Goal: Information Seeking & Learning: Learn about a topic

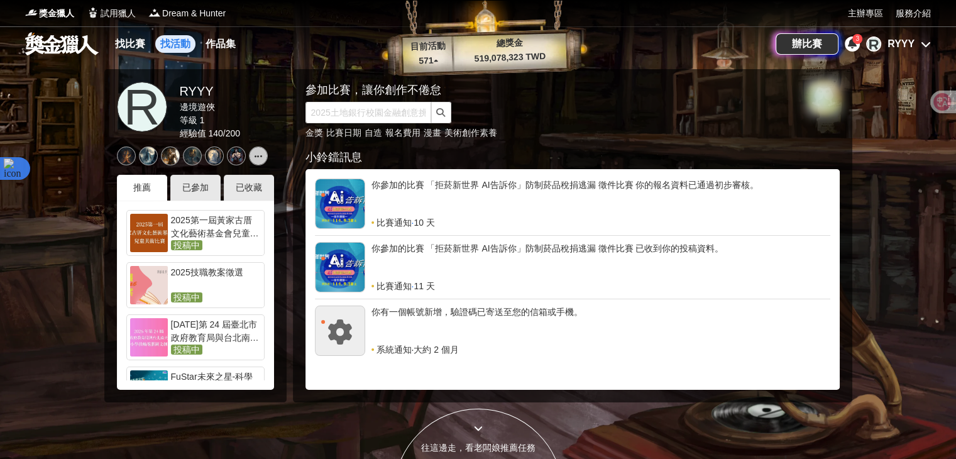
click at [171, 41] on link "找活動" at bounding box center [175, 44] width 40 height 18
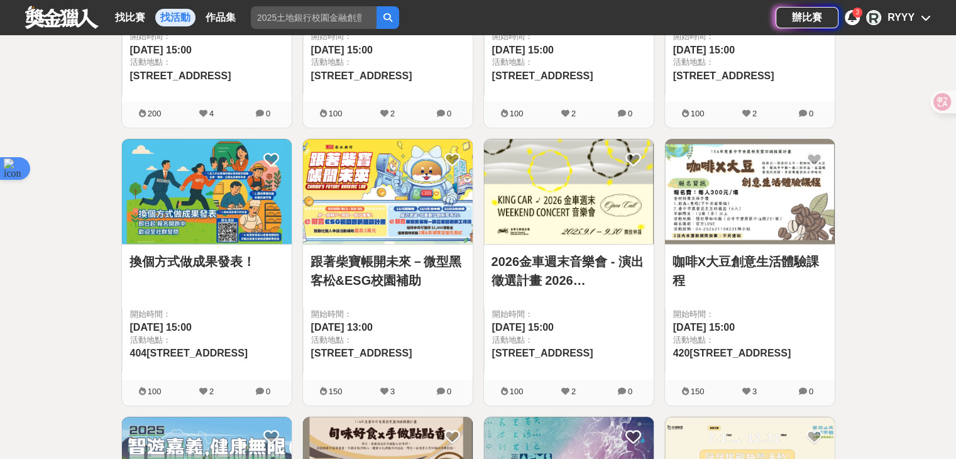
scroll to position [565, 0]
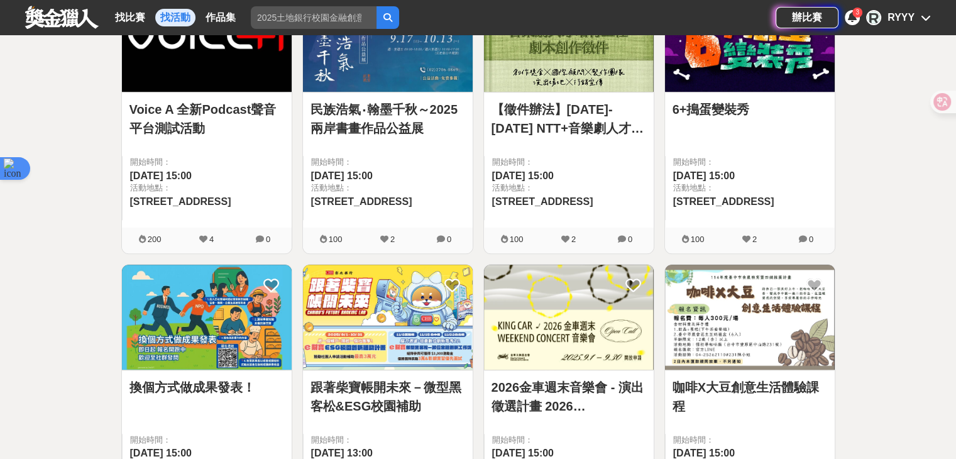
click at [232, 109] on link "Voice A 全新Podcast聲音平台測試活動" at bounding box center [206, 119] width 155 height 38
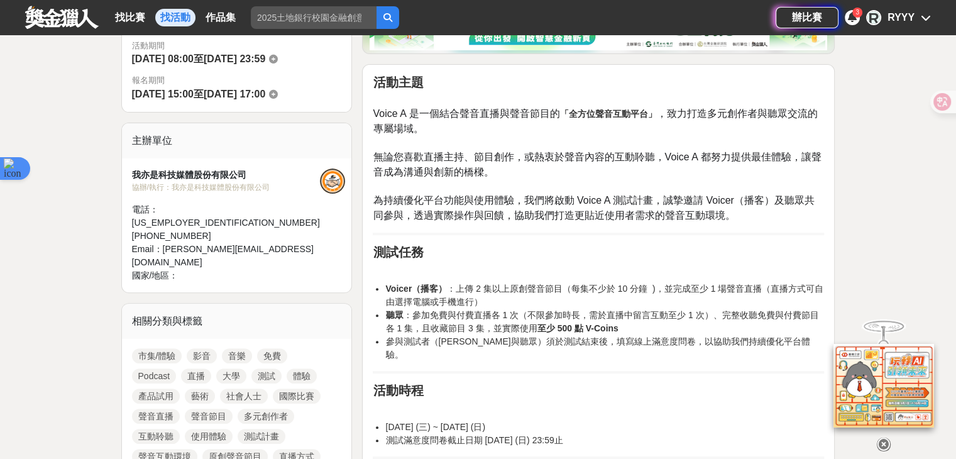
scroll to position [440, 0]
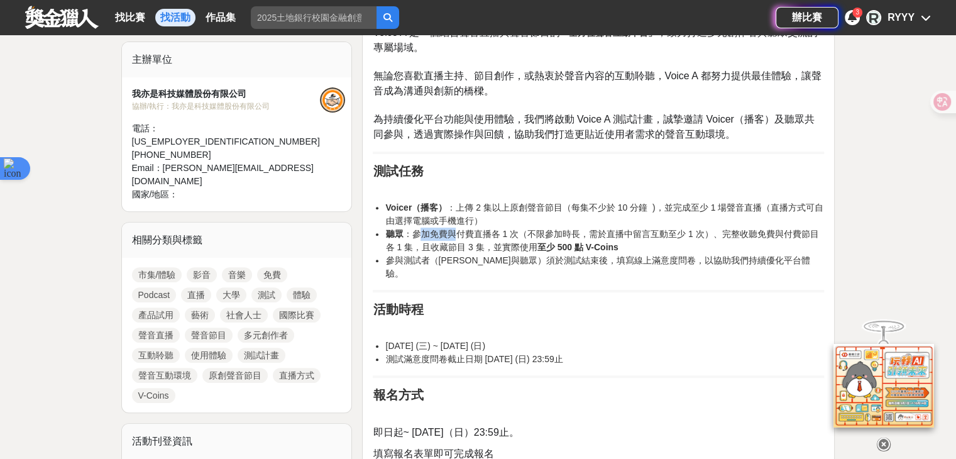
drag, startPoint x: 422, startPoint y: 230, endPoint x: 452, endPoint y: 231, distance: 30.2
click at [452, 231] on li "聽眾 ：參加免費與付費直播各 1 次（不限參加時長，需於直播中留言互動至少 1 次）、完整收聽免費與付費節目各 1 集，且收藏節目 3 集，並實際使用 至少 …" at bounding box center [604, 240] width 438 height 26
click at [537, 246] on strong "至少 500 點 V-Coins" at bounding box center [577, 247] width 81 height 10
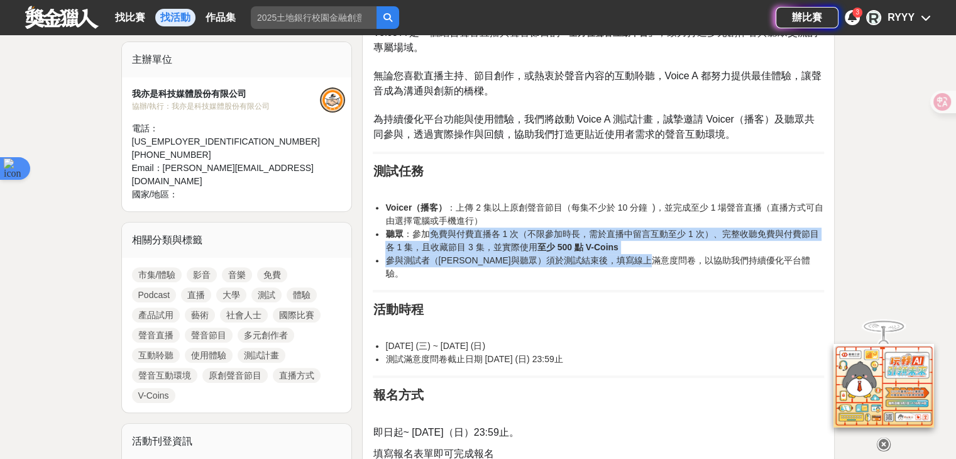
drag, startPoint x: 432, startPoint y: 237, endPoint x: 663, endPoint y: 264, distance: 233.4
click at [663, 264] on ul "Voicer（播客） ：上傳 2 集以上原創聲音節目（每集不少於 10 分鐘 )，並完成至少 1 場聲音直播（直播方式可自由選擇電腦或手機進行） 聽眾 ：參加…" at bounding box center [598, 240] width 451 height 79
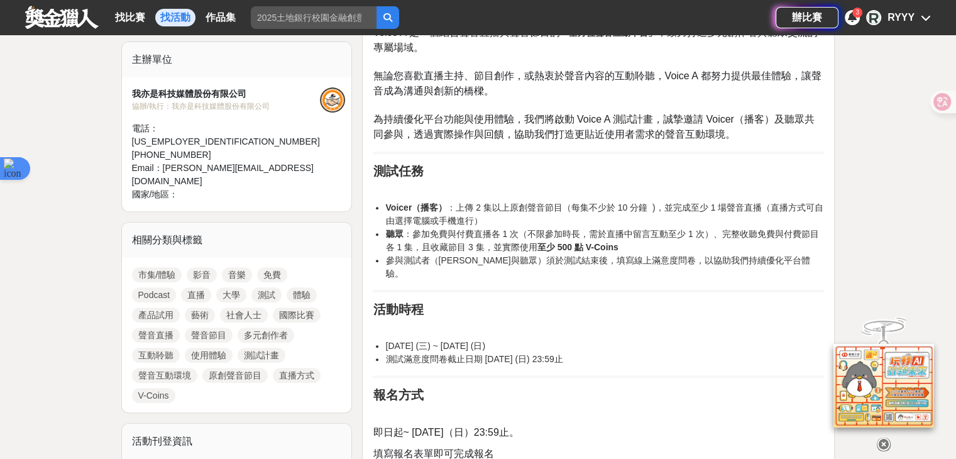
drag, startPoint x: 702, startPoint y: 266, endPoint x: 468, endPoint y: 190, distance: 246.3
click at [468, 190] on div "活動主題 Voice A 是一個結合聲音直播與聲音節目的 「全方位聲音互動平台」 ，致力打造多元創作者與聽眾交流的專屬場域。 無論您喜歡直播主持、節目創作，或…" at bounding box center [598, 393] width 451 height 798
click at [422, 202] on strong "Voicer（播客）" at bounding box center [416, 207] width 62 height 10
drag, startPoint x: 376, startPoint y: 201, endPoint x: 729, endPoint y: 266, distance: 359.1
click at [729, 266] on div "活動主題 Voice A 是一個結合聲音直播與聲音節目的 「全方位聲音互動平台」 ，致力打造多元創作者與聽眾交流的專屬場域。 無論您喜歡直播主持、節目創作，或…" at bounding box center [598, 393] width 451 height 798
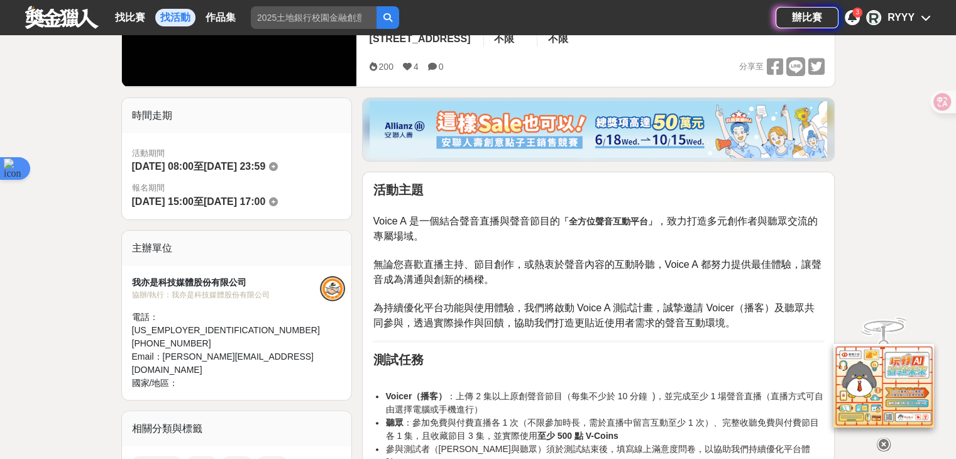
scroll to position [377, 0]
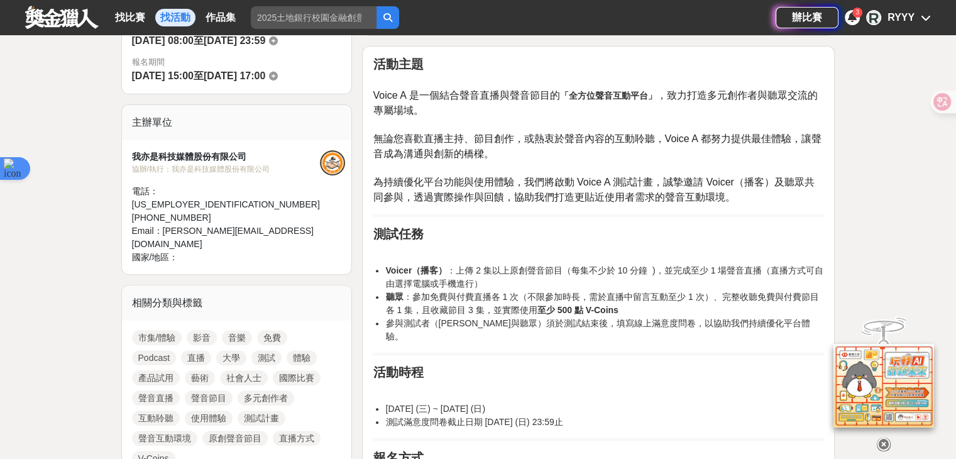
click at [522, 209] on div "活動主題 Voice A 是一個結合聲音直播與聲音節目的 「全方位聲音互動平台」 ，致力打造多元創作者與聽眾交流的專屬場域。 無論您喜歡直播主持、節目創作，或…" at bounding box center [598, 456] width 451 height 798
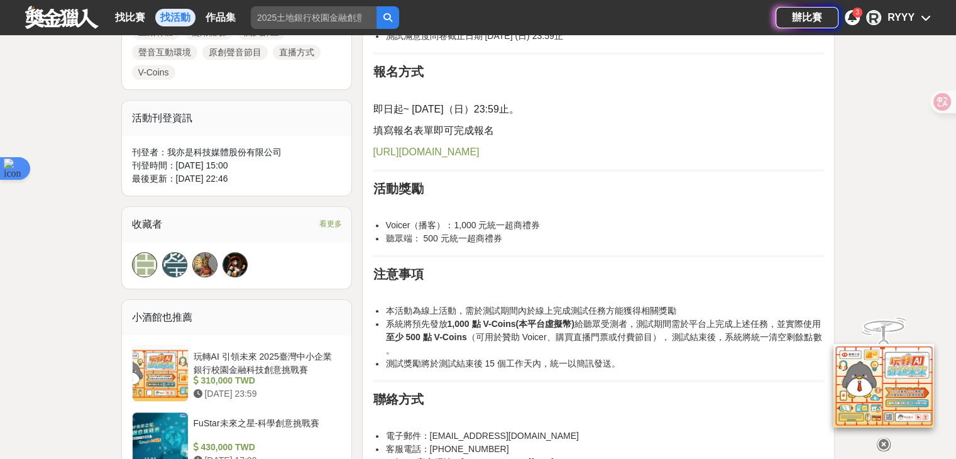
scroll to position [754, 0]
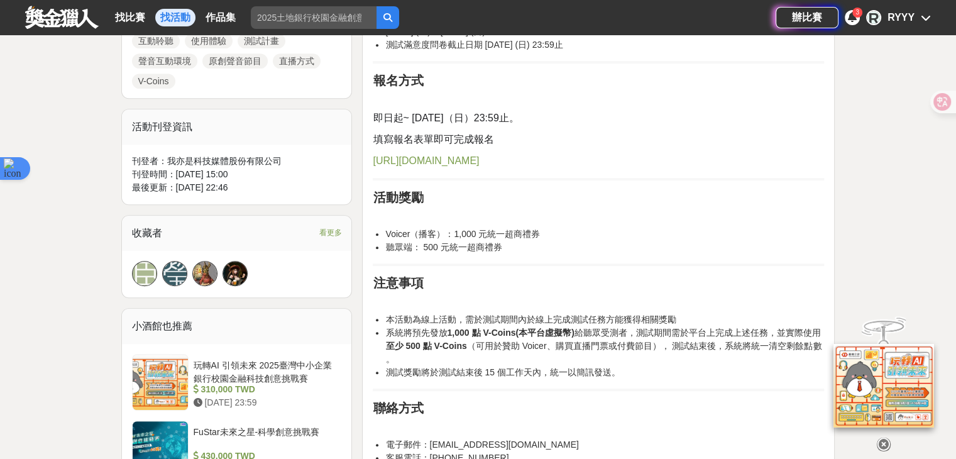
click at [471, 155] on span "https://forms.gle/bKcRYqKohnEZFnVU6" at bounding box center [426, 160] width 106 height 11
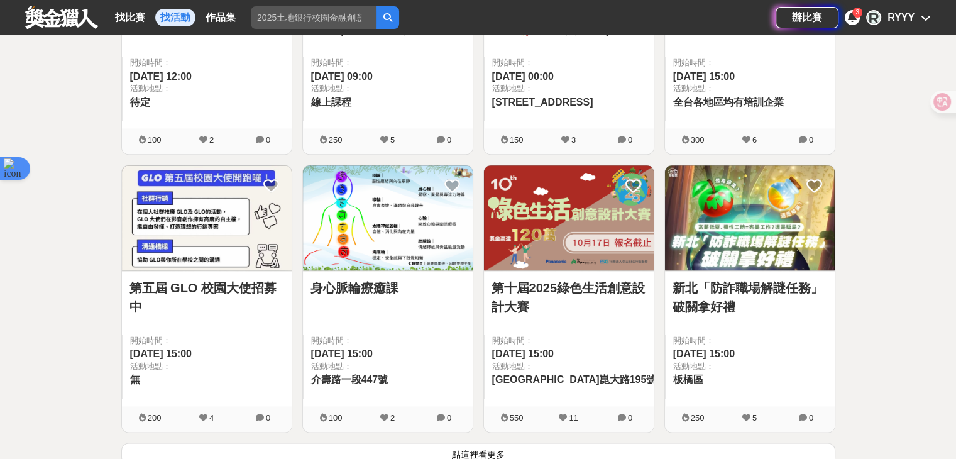
scroll to position [1571, 0]
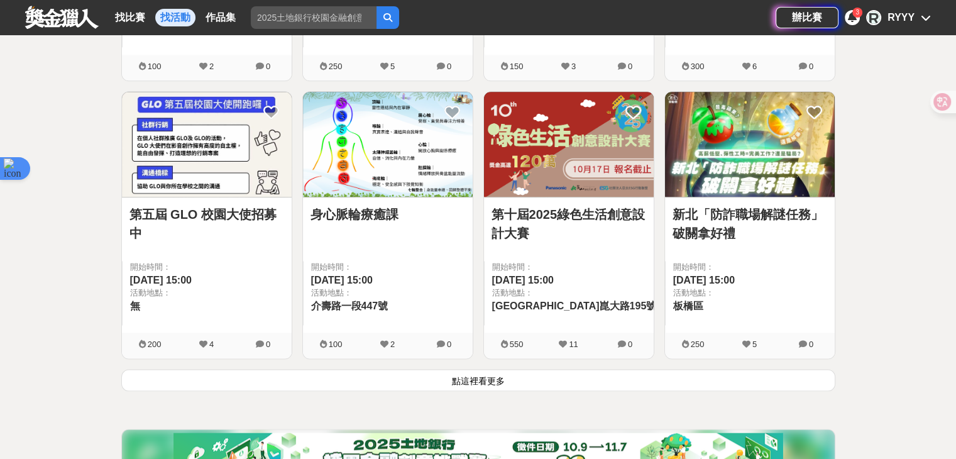
click at [213, 205] on link "第五屆 GLO 校園大使招募中" at bounding box center [206, 224] width 155 height 38
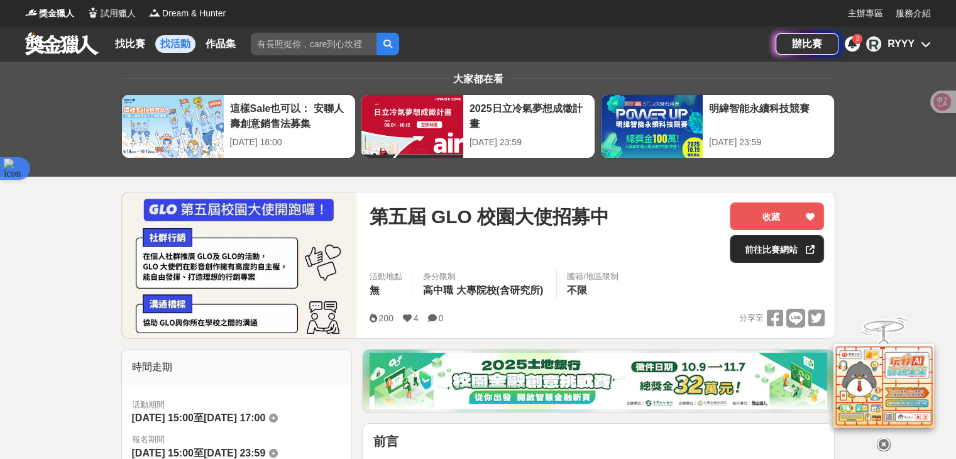
click at [779, 244] on link "前往比賽網站" at bounding box center [776, 249] width 94 height 28
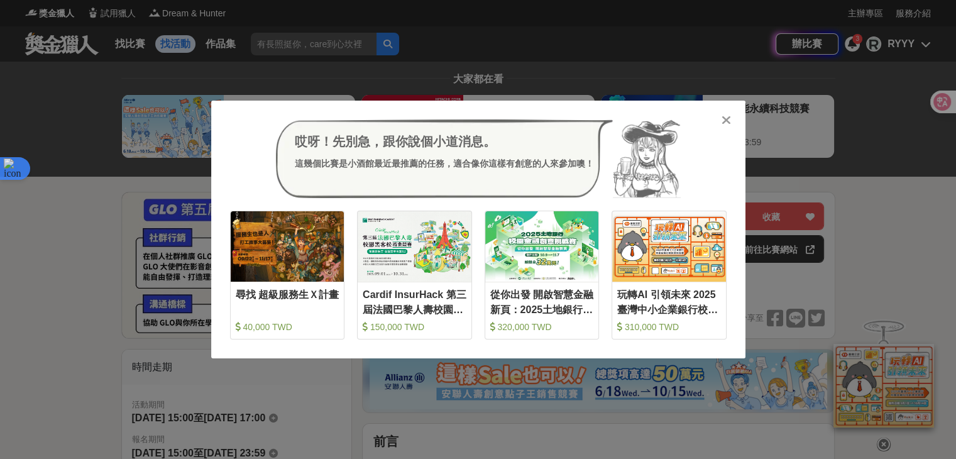
click at [723, 117] on icon at bounding box center [725, 120] width 9 height 13
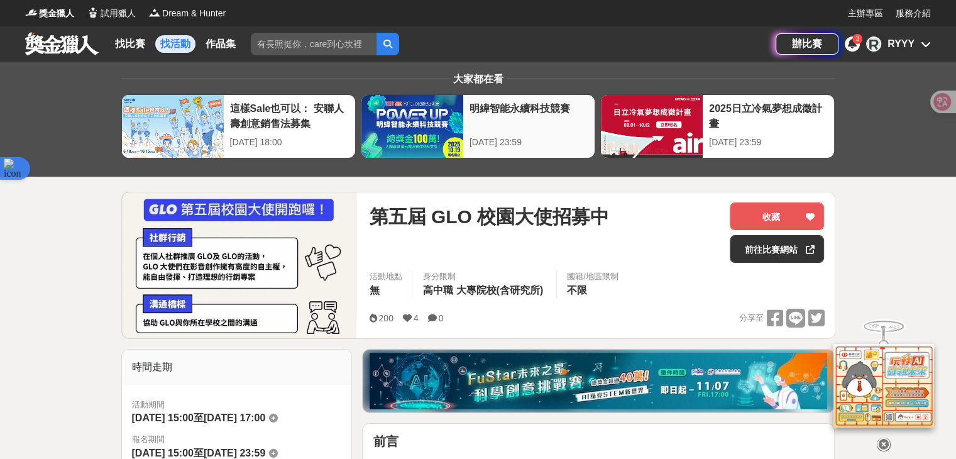
click at [418, 115] on div at bounding box center [412, 126] width 102 height 63
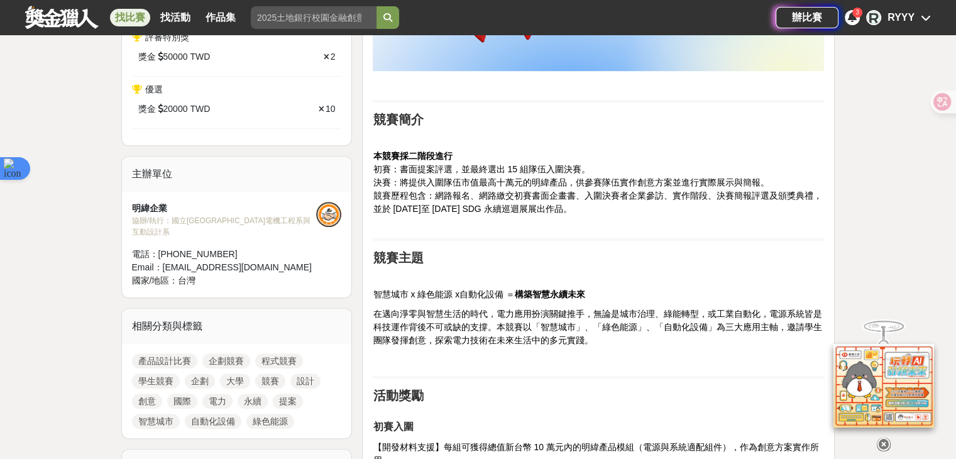
scroll to position [754, 0]
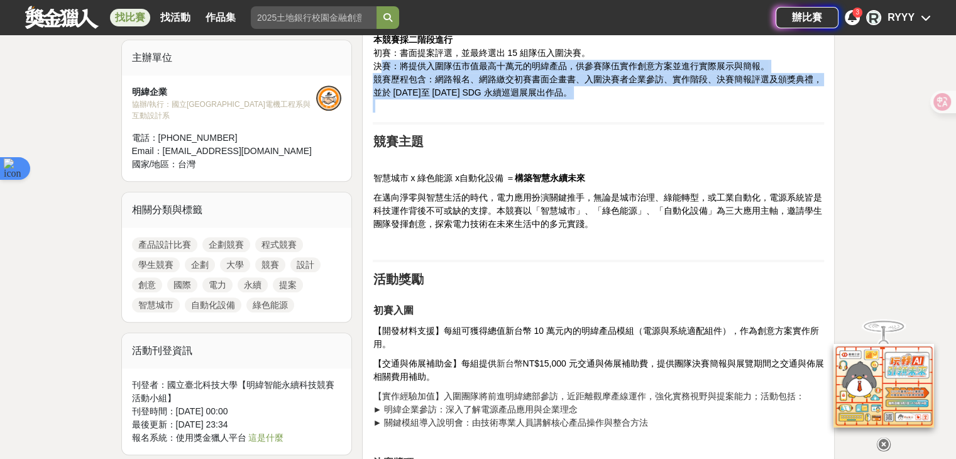
drag, startPoint x: 377, startPoint y: 63, endPoint x: 518, endPoint y: 103, distance: 146.2
click at [518, 103] on p "本競賽採二階段進行 初賽：書面提案評選，並最終選出 15 組隊伍入圍決賽。 決賽：將提供入圍隊伍市值最高十萬元的明緯產品，供參賽隊伍實作創意方案並進行實際展示…" at bounding box center [598, 72] width 451 height 79
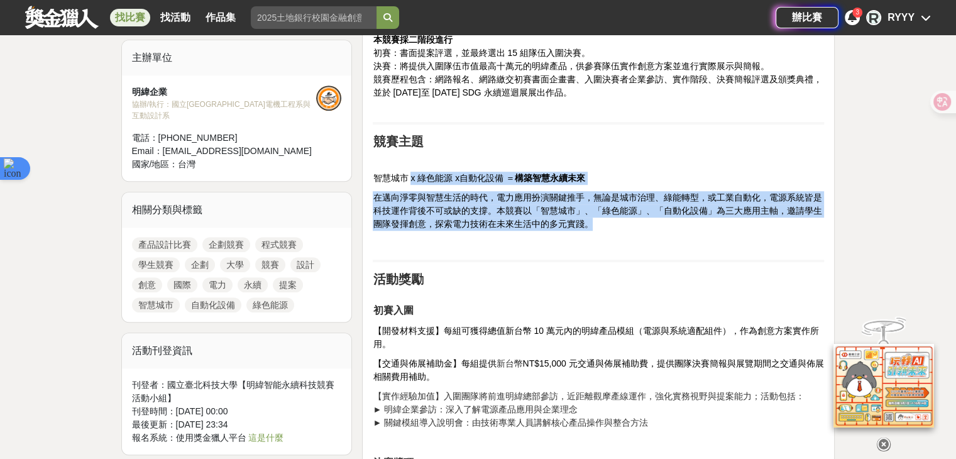
drag, startPoint x: 430, startPoint y: 206, endPoint x: 476, endPoint y: 255, distance: 67.5
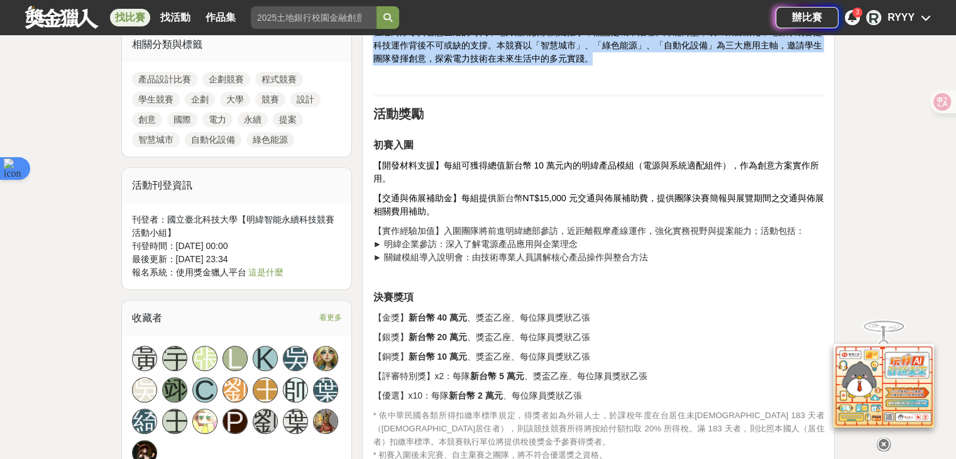
scroll to position [1005, 0]
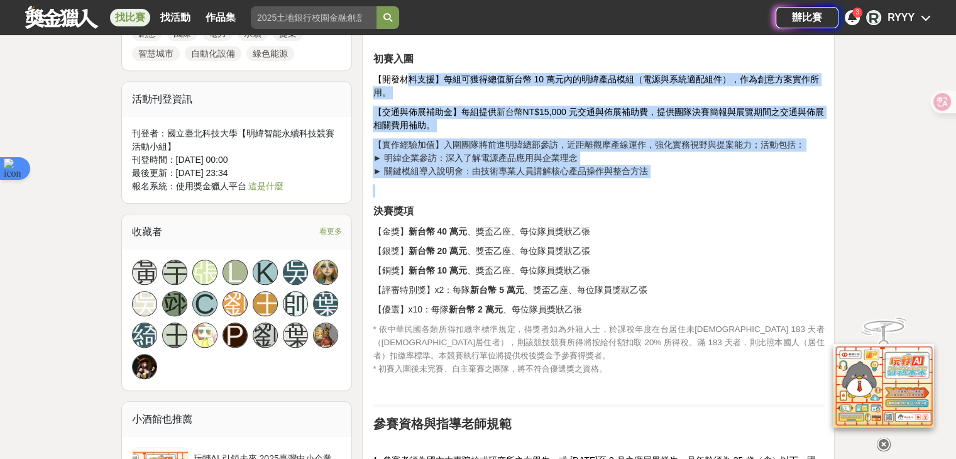
drag, startPoint x: 408, startPoint y: 77, endPoint x: 440, endPoint y: 194, distance: 121.9
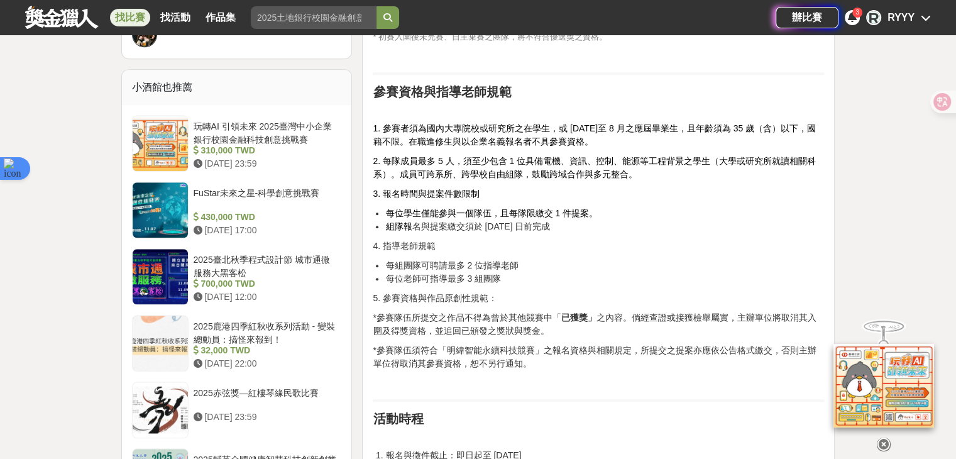
scroll to position [1194, 0]
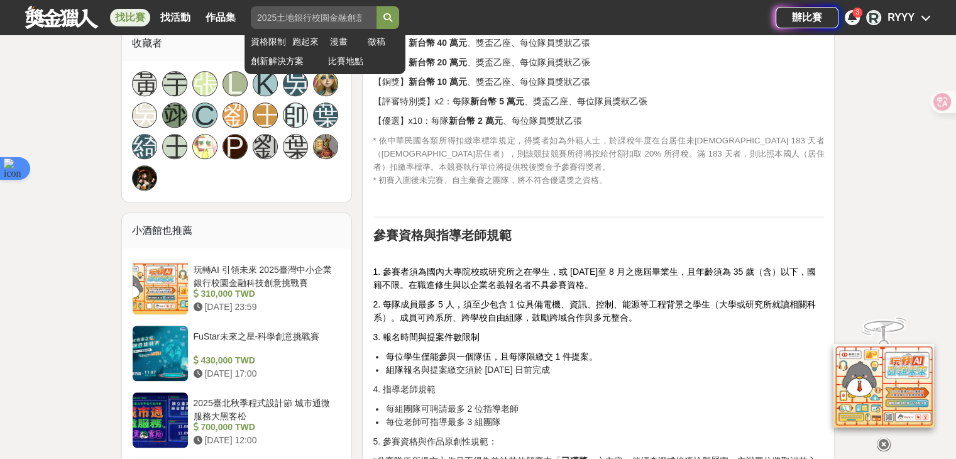
click at [274, 25] on input "search" at bounding box center [314, 17] width 126 height 23
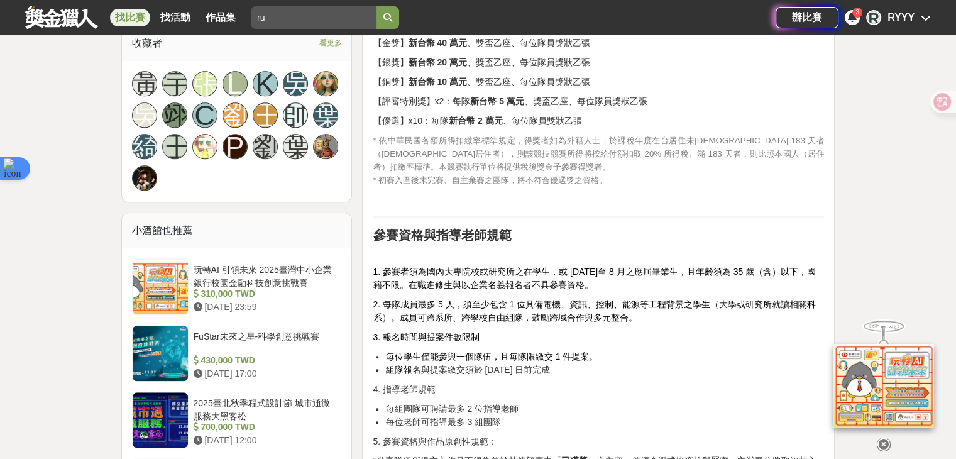
type input "r"
type input "簡報"
click at [376, 6] on button "submit" at bounding box center [387, 17] width 23 height 23
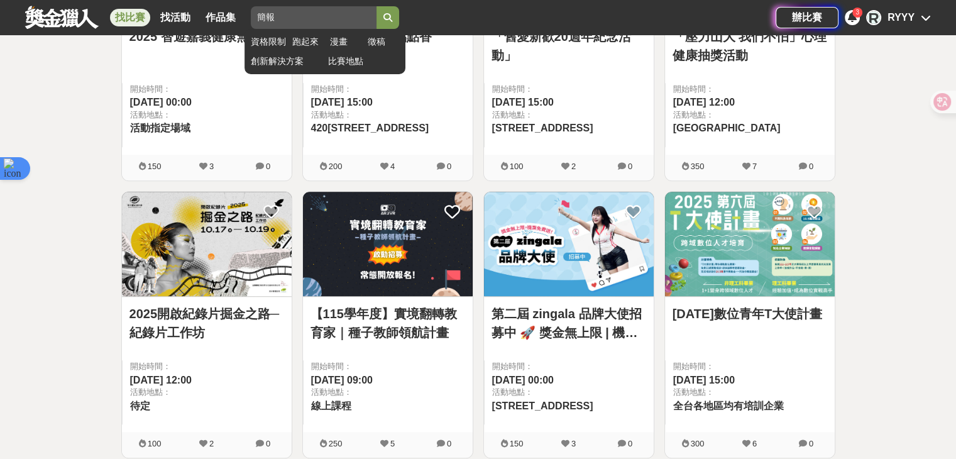
click at [398, 11] on button "submit" at bounding box center [387, 17] width 23 height 23
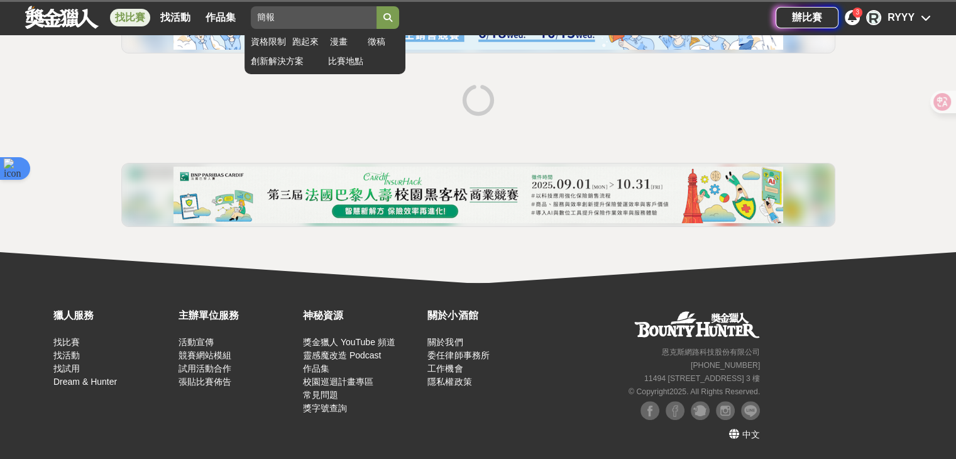
scroll to position [197, 0]
click at [398, 11] on button "submit" at bounding box center [387, 17] width 23 height 23
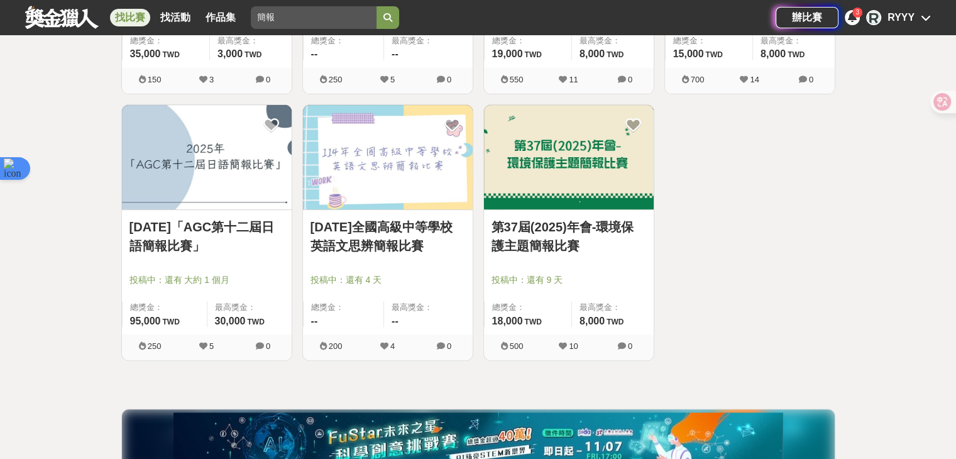
scroll to position [440, 0]
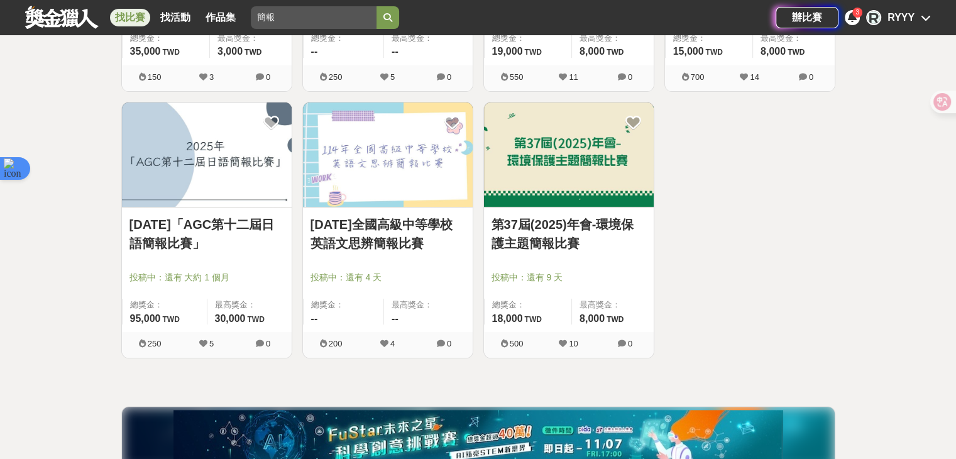
drag, startPoint x: 322, startPoint y: 18, endPoint x: 193, endPoint y: 6, distance: 128.7
click at [193, 6] on div "找比賽 找活動 作品集 簡報 資格限制 跑起來 漫畫 徵稿 創新解決方案 比賽地點" at bounding box center [400, 17] width 750 height 35
type input "ㄊ"
click at [376, 6] on button "submit" at bounding box center [387, 17] width 23 height 23
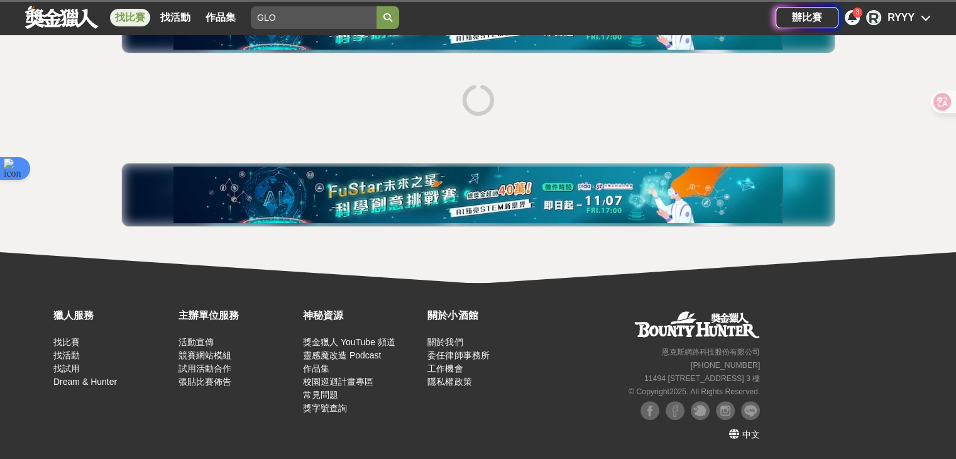
scroll to position [197, 0]
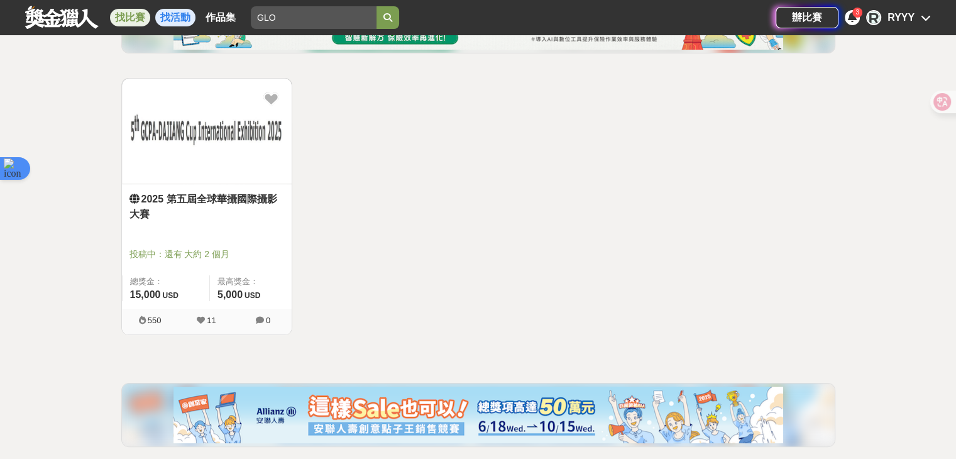
click at [176, 15] on link "找活動" at bounding box center [175, 18] width 40 height 18
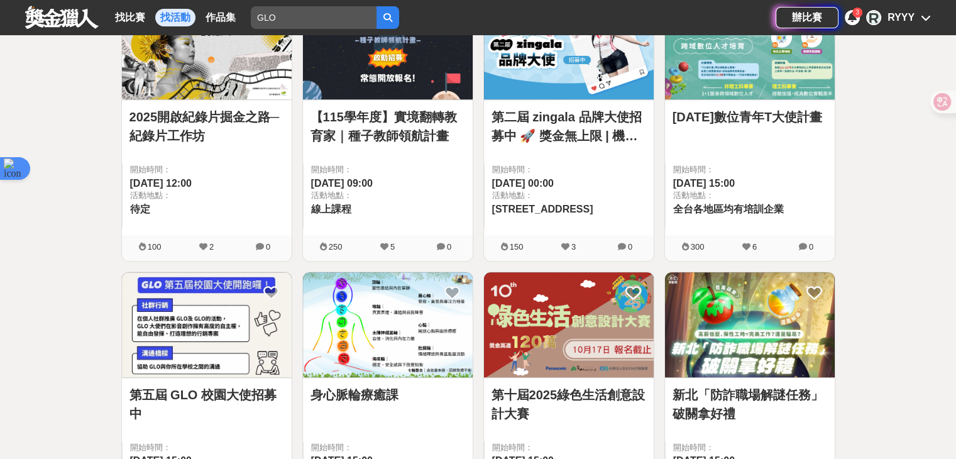
scroll to position [1579, 0]
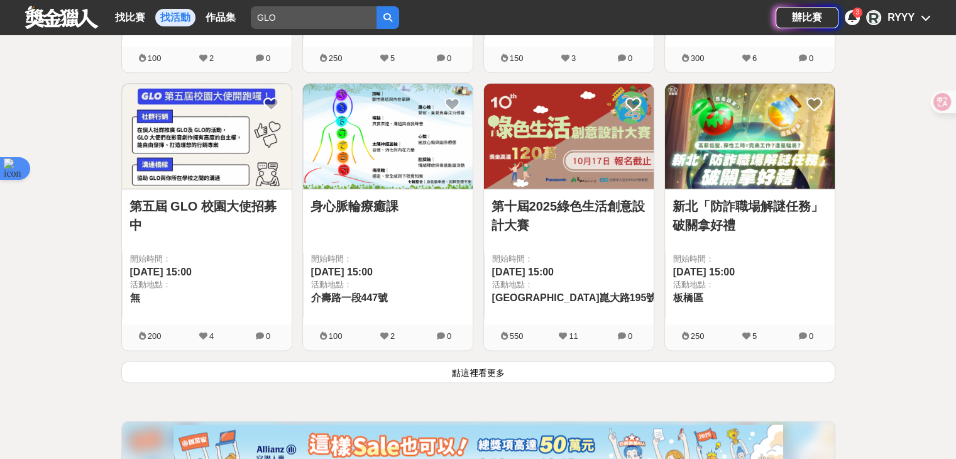
click at [204, 124] on img at bounding box center [207, 136] width 170 height 105
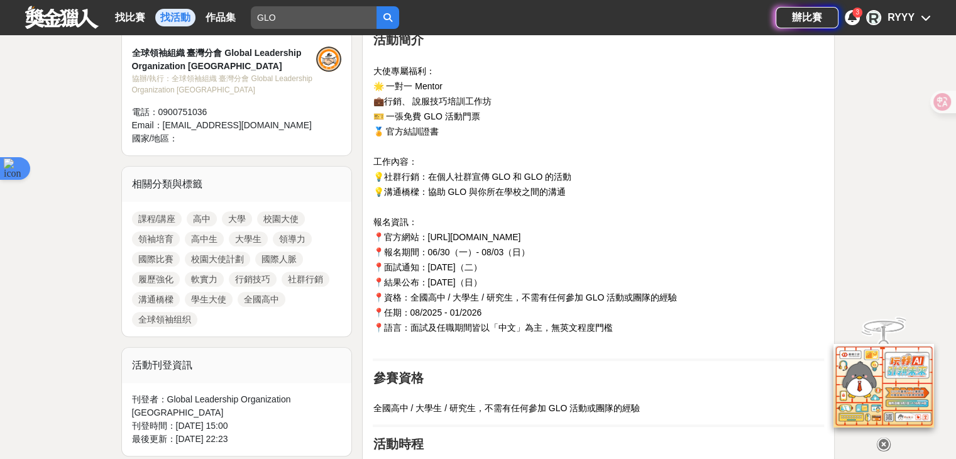
scroll to position [503, 0]
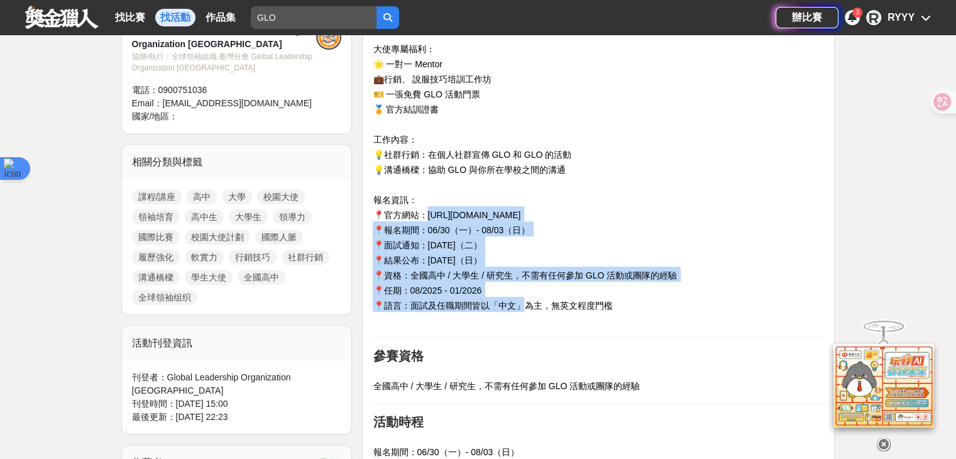
drag, startPoint x: 457, startPoint y: 244, endPoint x: 531, endPoint y: 302, distance: 93.5
click at [531, 303] on h2 "活動簡介 大使專屬福利： 🌟 一對一 Mentor 💼行銷、 說服技巧培訓工作坊 🎫 一張免費 GLO 活動門票 🏅 官方結訓證書 工作內容： 💡社群行銷：在…" at bounding box center [598, 168] width 451 height 317
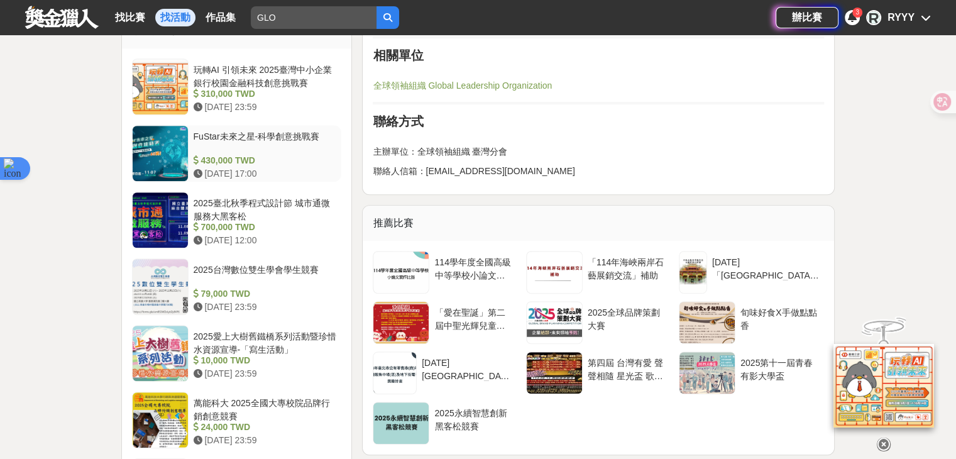
scroll to position [1005, 0]
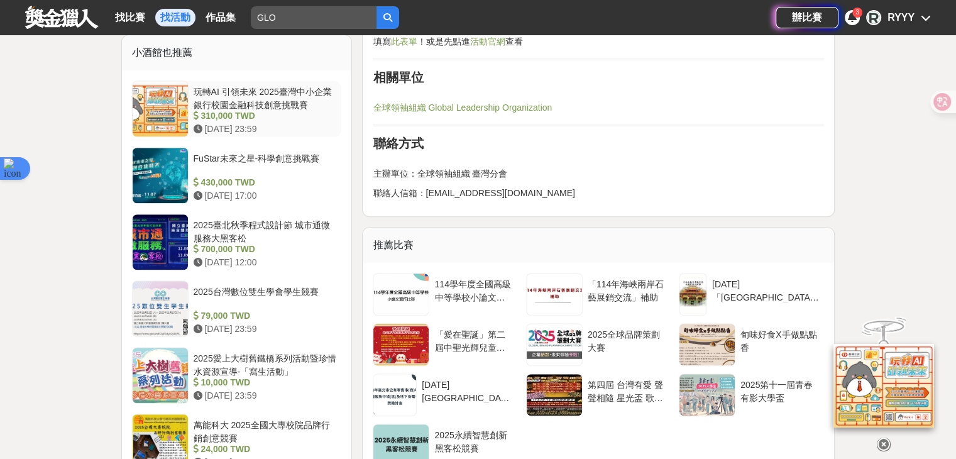
click at [148, 100] on div at bounding box center [160, 108] width 55 height 55
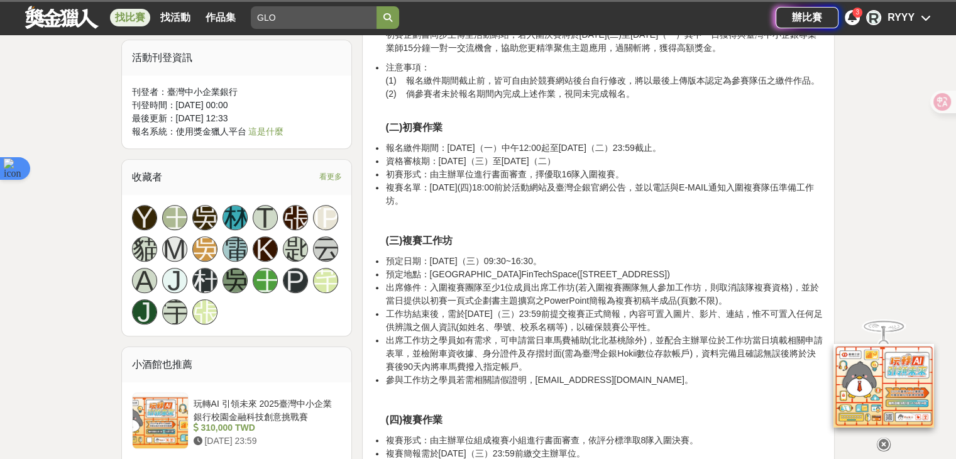
scroll to position [1194, 0]
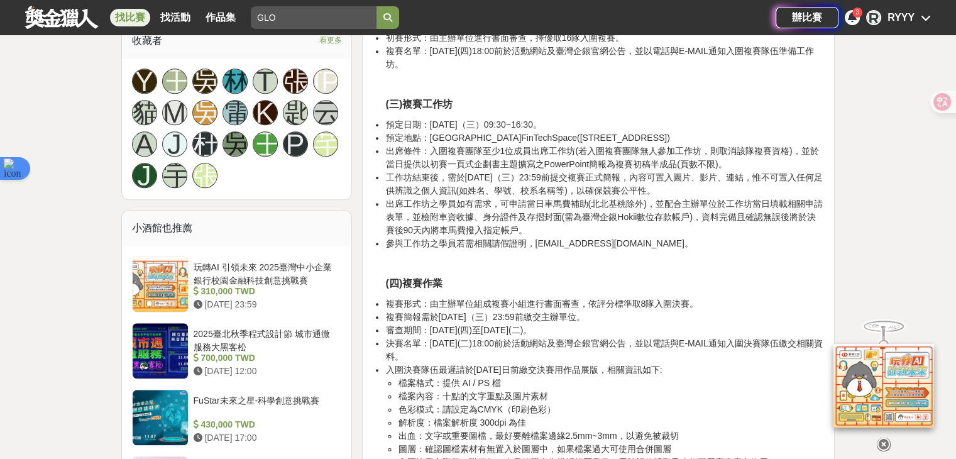
drag, startPoint x: 289, startPoint y: 15, endPoint x: 196, endPoint y: -8, distance: 95.8
type input "ㄍ"
click at [376, 6] on button "submit" at bounding box center [387, 17] width 23 height 23
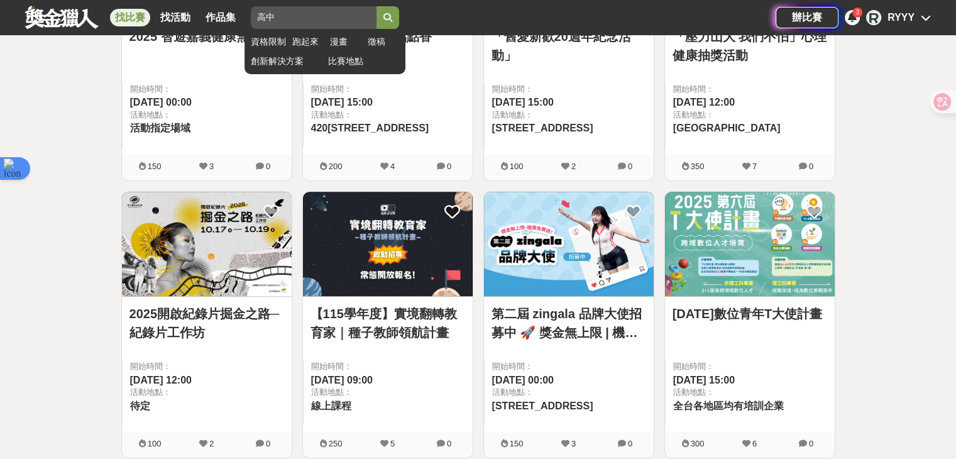
click at [399, 22] on button "submit" at bounding box center [387, 17] width 23 height 23
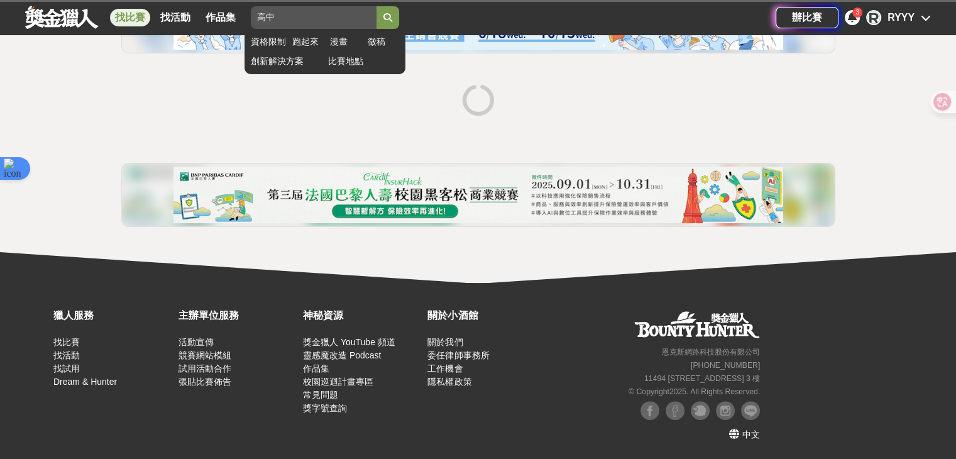
scroll to position [197, 0]
click at [399, 22] on button "submit" at bounding box center [387, 17] width 23 height 23
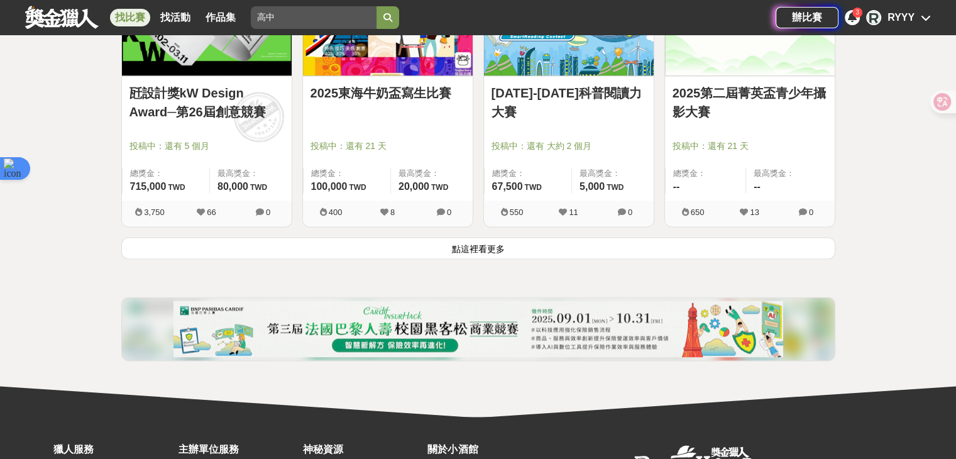
scroll to position [1642, 0]
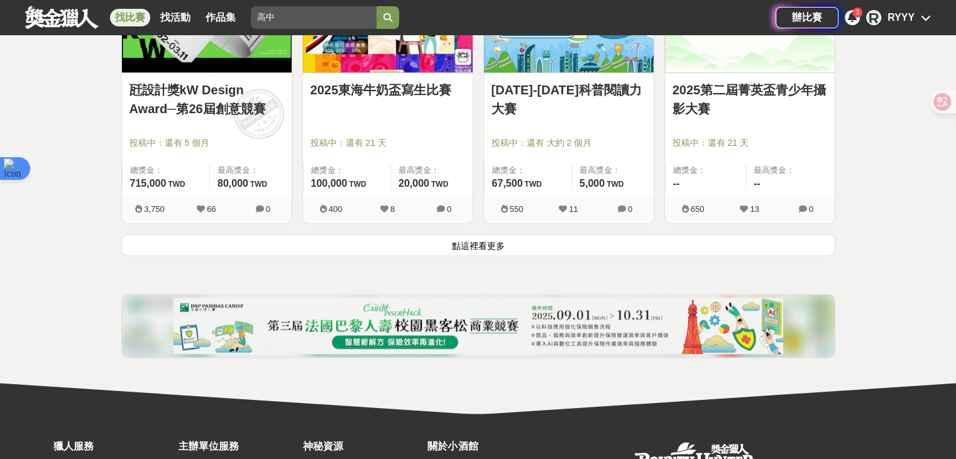
click at [577, 91] on link "2025-2026科普閱讀力大賽" at bounding box center [568, 99] width 155 height 38
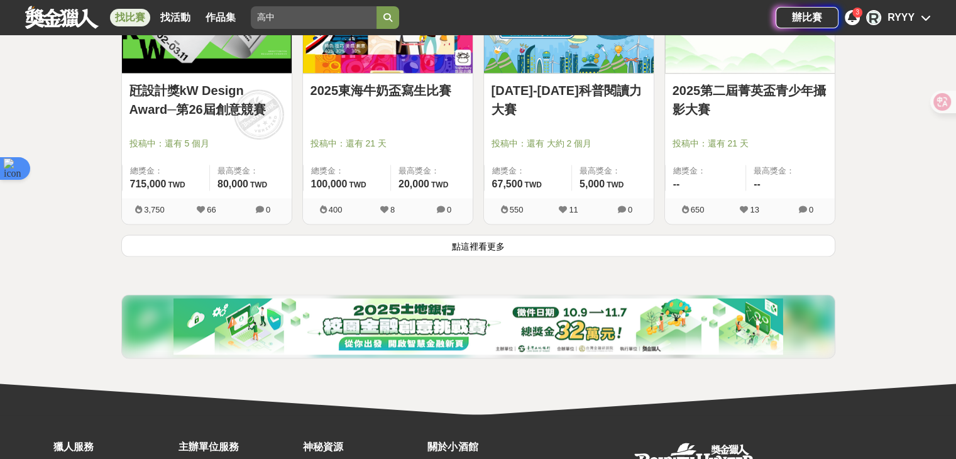
scroll to position [1642, 0]
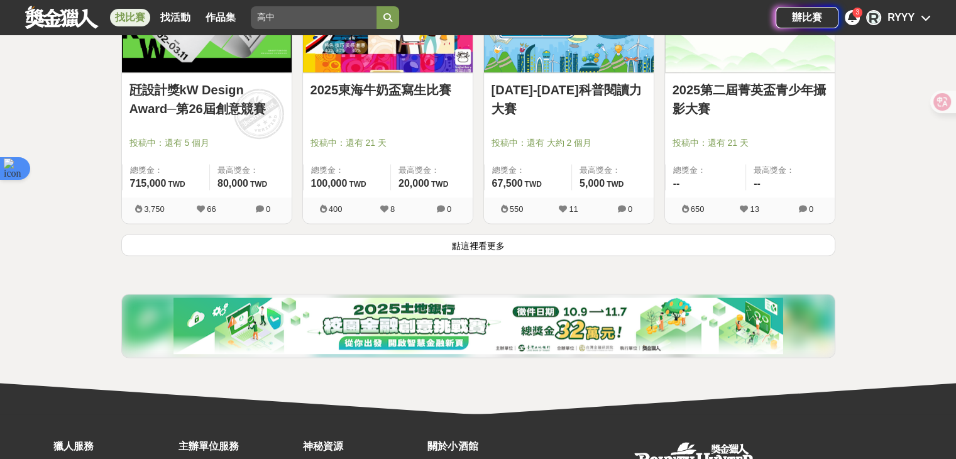
click at [427, 241] on button "點這裡看更多" at bounding box center [478, 245] width 714 height 22
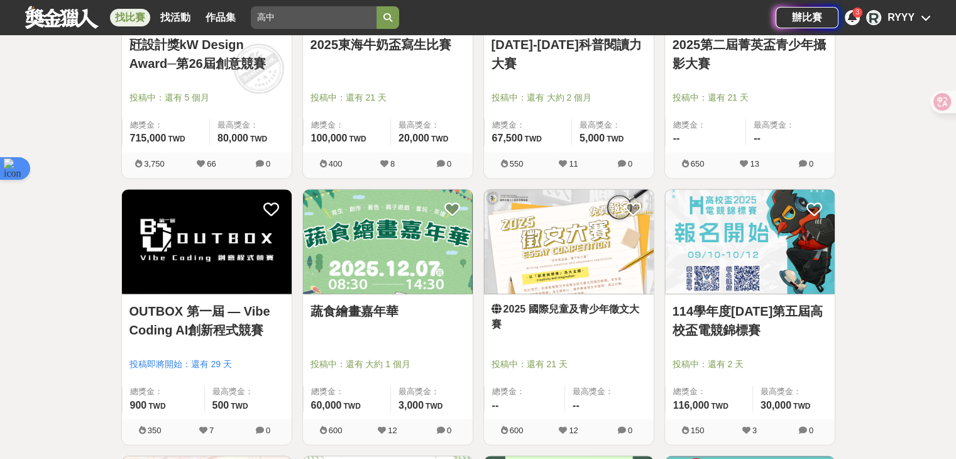
scroll to position [1767, 0]
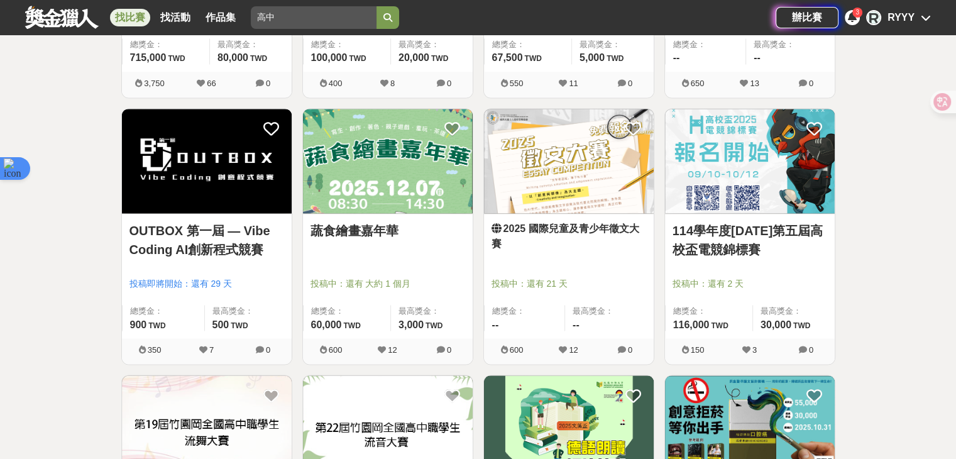
click at [540, 229] on link "2025 國際兒童及青少年徵文大賽" at bounding box center [568, 236] width 155 height 30
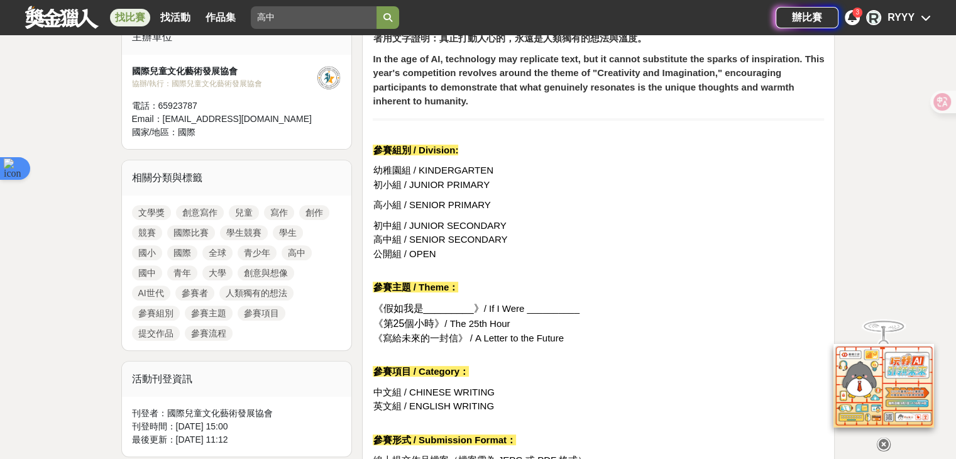
scroll to position [565, 0]
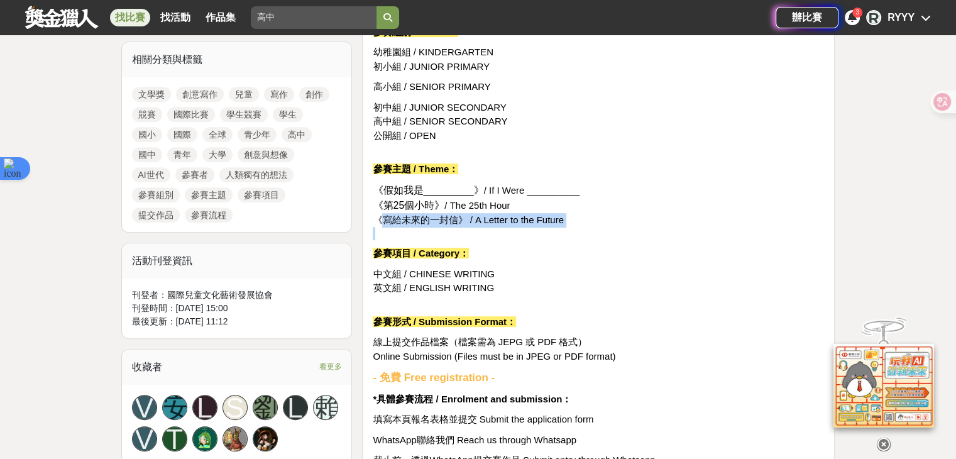
drag, startPoint x: 384, startPoint y: 222, endPoint x: 515, endPoint y: 232, distance: 131.1
click at [515, 232] on p "《假如我是_________》 / If I Were __________ 《第25個小時》 / The 25th Hour 《寫給未來的一封信》 / A …" at bounding box center [598, 212] width 451 height 58
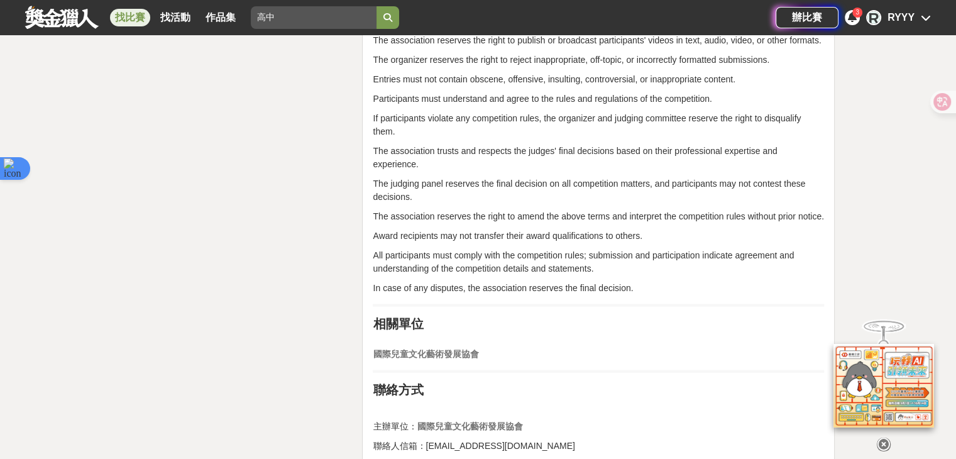
scroll to position [3141, 0]
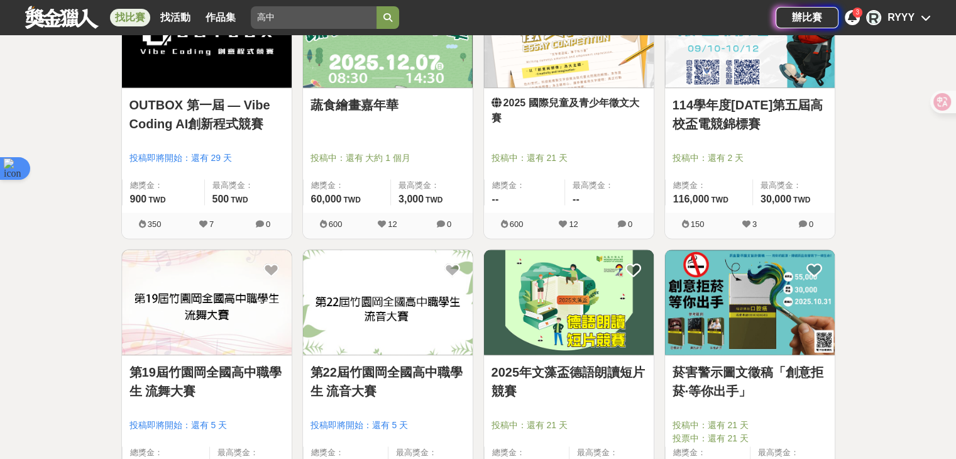
scroll to position [1830, 0]
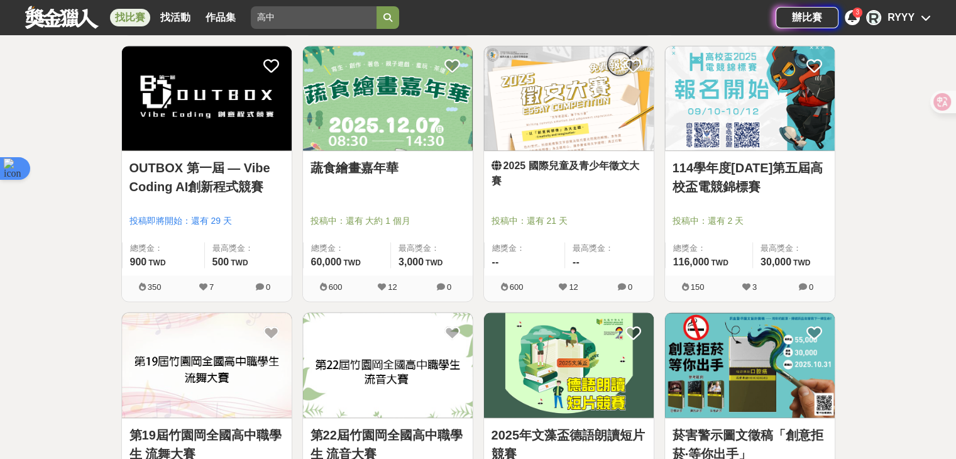
click at [207, 178] on link "OUTBOX 第一屆 — Vibe Coding AI創新程式競賽" at bounding box center [206, 177] width 155 height 38
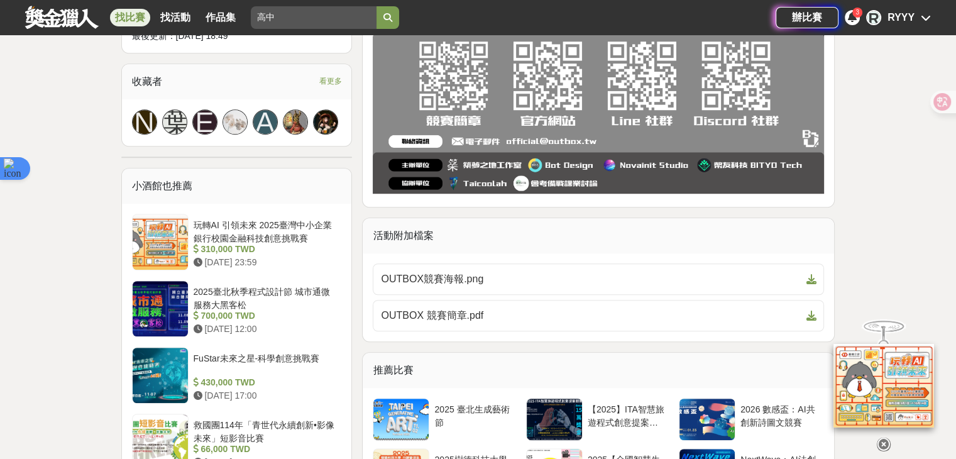
scroll to position [942, 0]
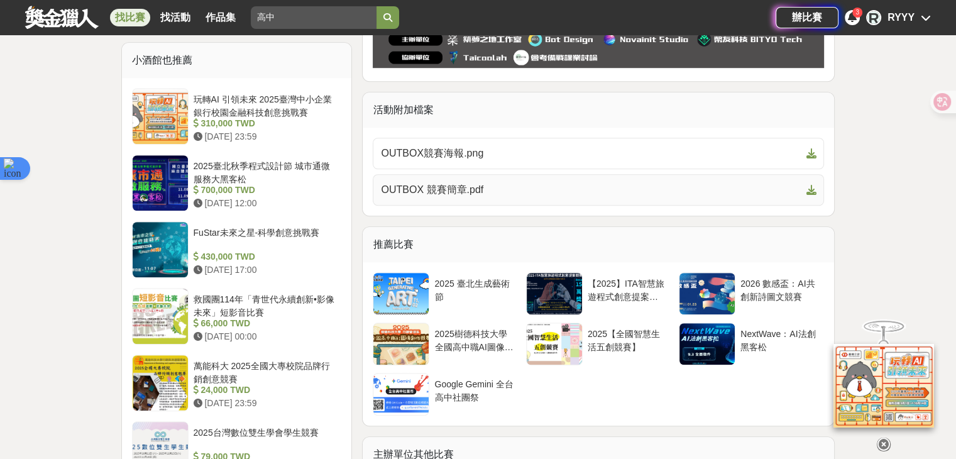
click at [461, 192] on span "OUTBOX 競賽簡章.pdf" at bounding box center [591, 189] width 420 height 15
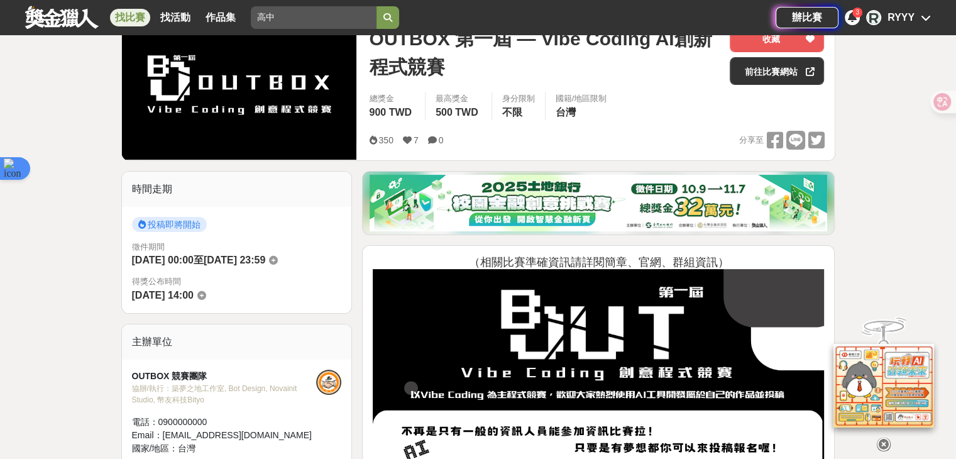
scroll to position [126, 0]
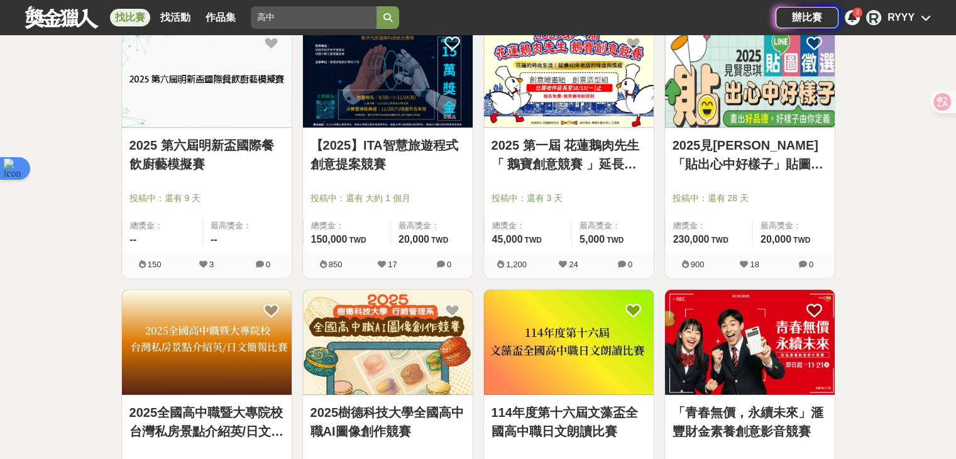
scroll to position [2898, 0]
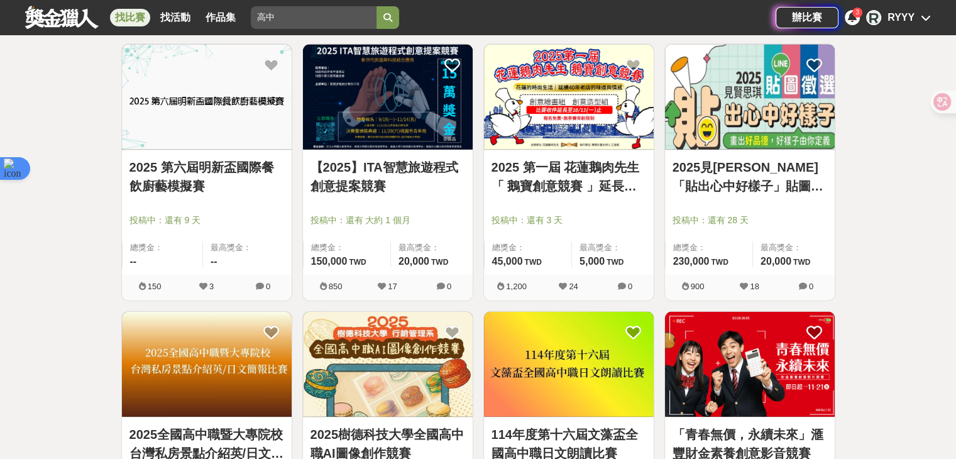
click at [682, 179] on link "2025見賢思琪「貼出心中好樣子」貼圖徵選" at bounding box center [749, 177] width 155 height 38
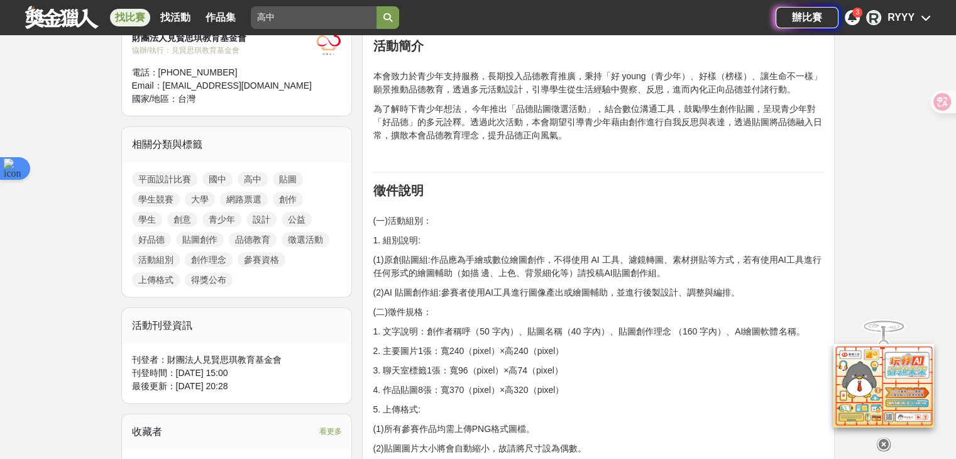
scroll to position [503, 0]
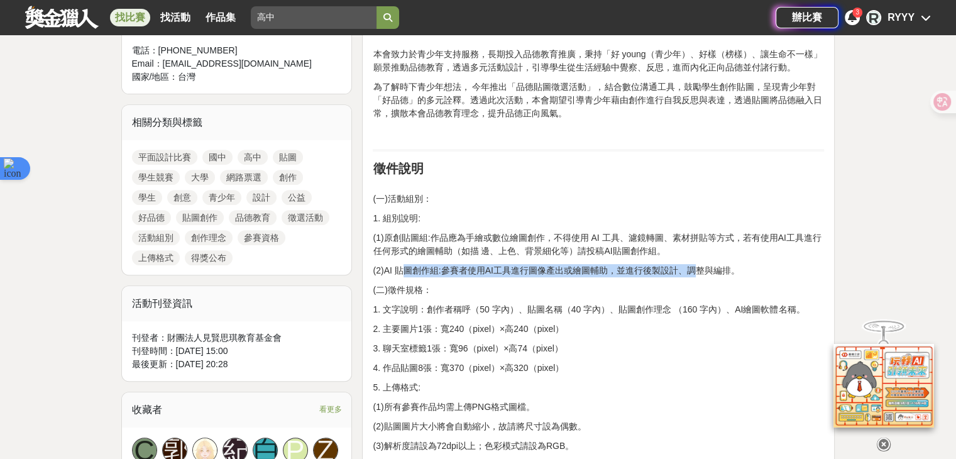
drag, startPoint x: 401, startPoint y: 256, endPoint x: 691, endPoint y: 259, distance: 290.2
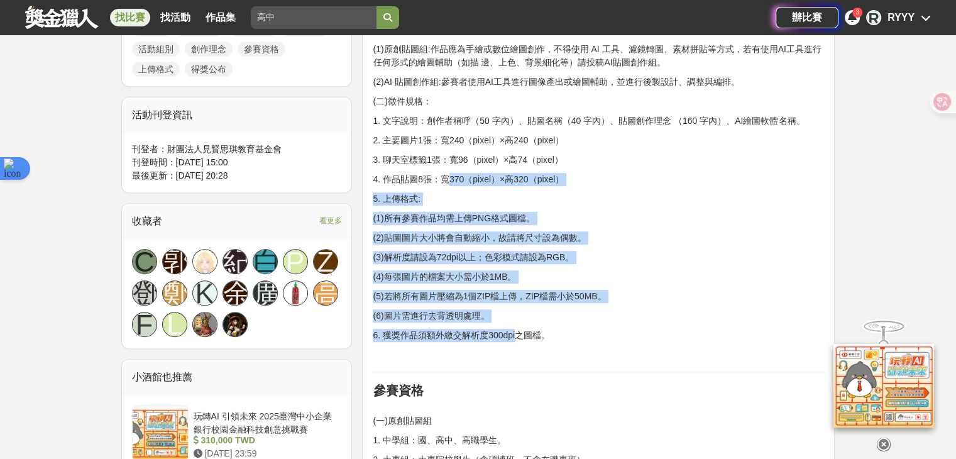
drag, startPoint x: 481, startPoint y: 214, endPoint x: 516, endPoint y: 324, distance: 115.2
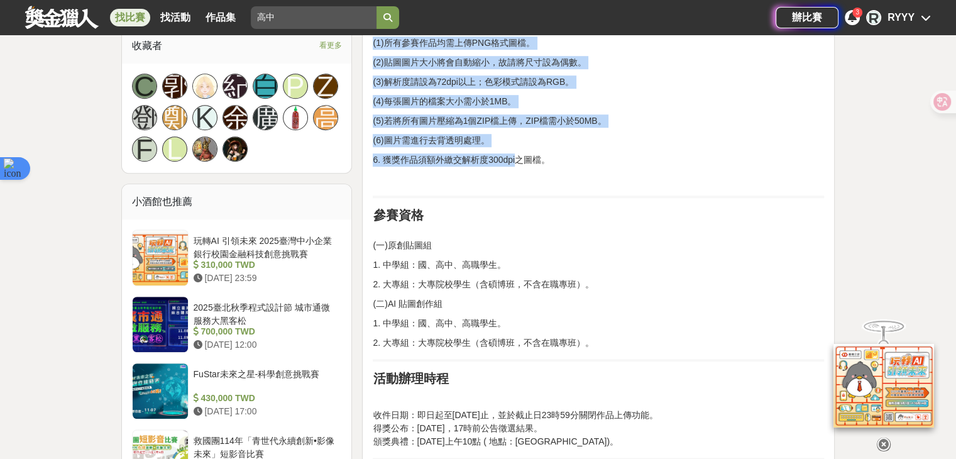
scroll to position [1005, 0]
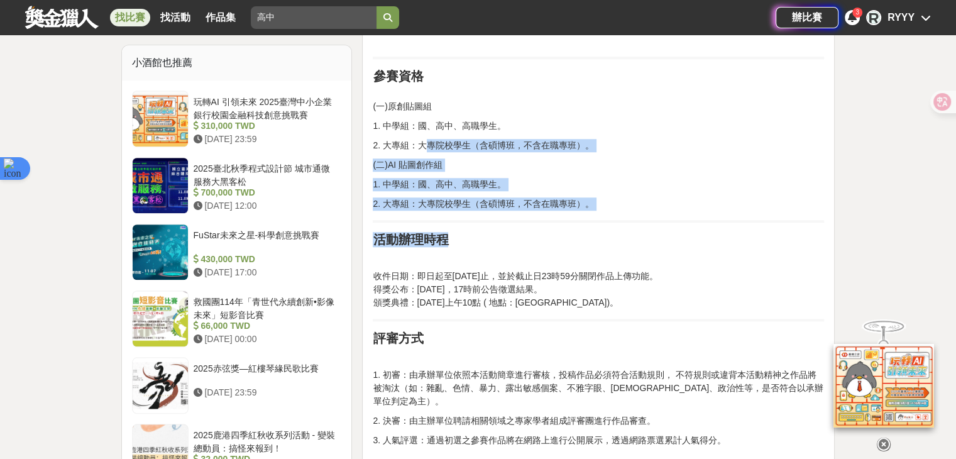
drag, startPoint x: 440, startPoint y: 175, endPoint x: 468, endPoint y: 225, distance: 56.8
click at [468, 225] on div "徵件主題 本次徵選以「好品德」為徵選主軸，鼓勵青少年從自身經驗、生活觀察或內在信念出發，自由詮釋青少年心中好品德的樣子，並透過貼圖創作將其具象化，展現個人對品…" at bounding box center [598, 358] width 451 height 1861
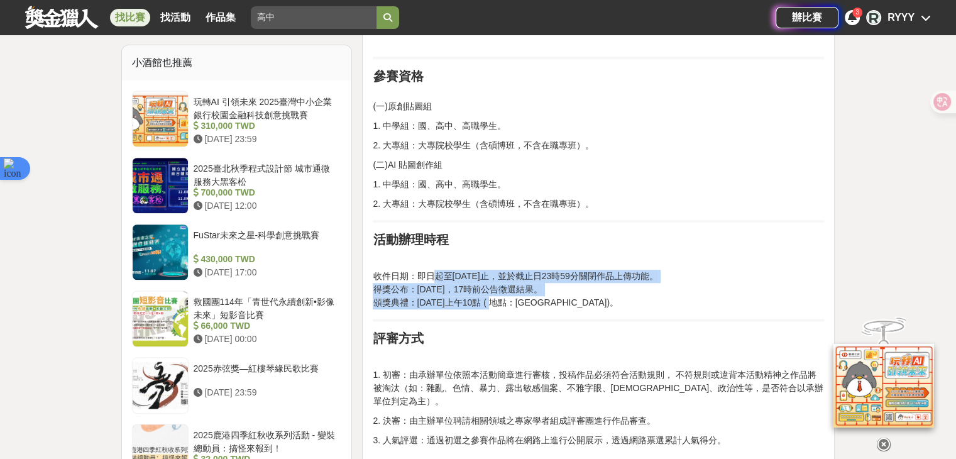
drag, startPoint x: 444, startPoint y: 277, endPoint x: 506, endPoint y: 302, distance: 66.5
click at [506, 302] on p "收件日期：即日起至11月7日止，並於截止日23時59分關閉作品上傳功能。 得獎公布：113年12月1日，17時前公告徵選結果。 頒獎典禮：113年12月20日…" at bounding box center [598, 290] width 451 height 40
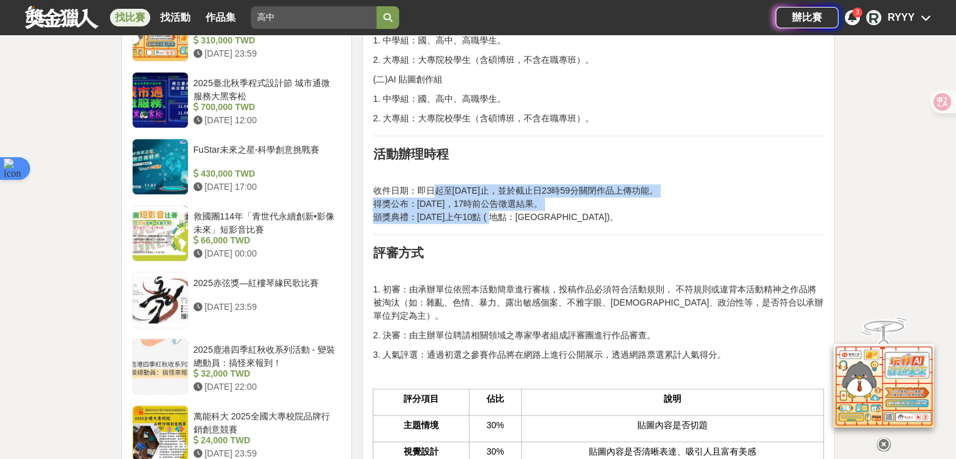
scroll to position [1194, 0]
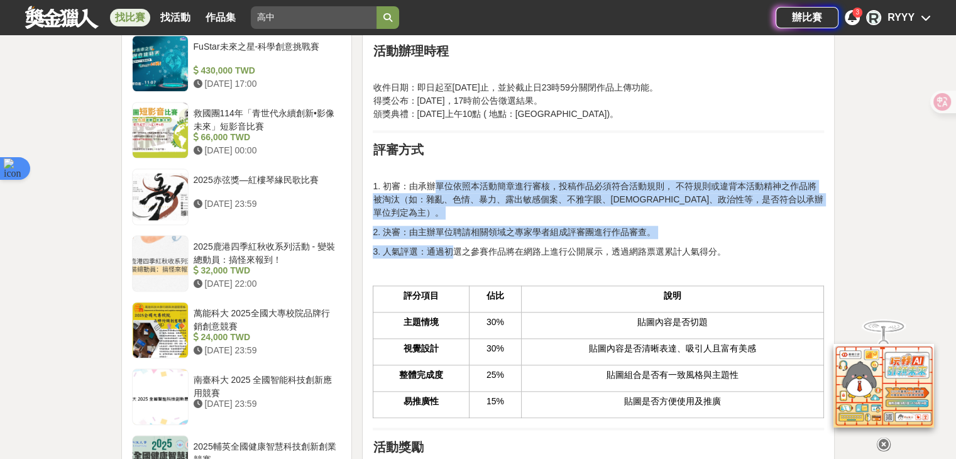
drag, startPoint x: 437, startPoint y: 183, endPoint x: 454, endPoint y: 234, distance: 53.8
click at [454, 234] on div "徵件主題 本次徵選以「好品德」為徵選主軸，鼓勵青少年從自身經驗、生活觀察或內在信念出發，自由詮釋青少年心中好品德的樣子，並透過貼圖創作將其具象化，展現個人對品…" at bounding box center [598, 170] width 451 height 1861
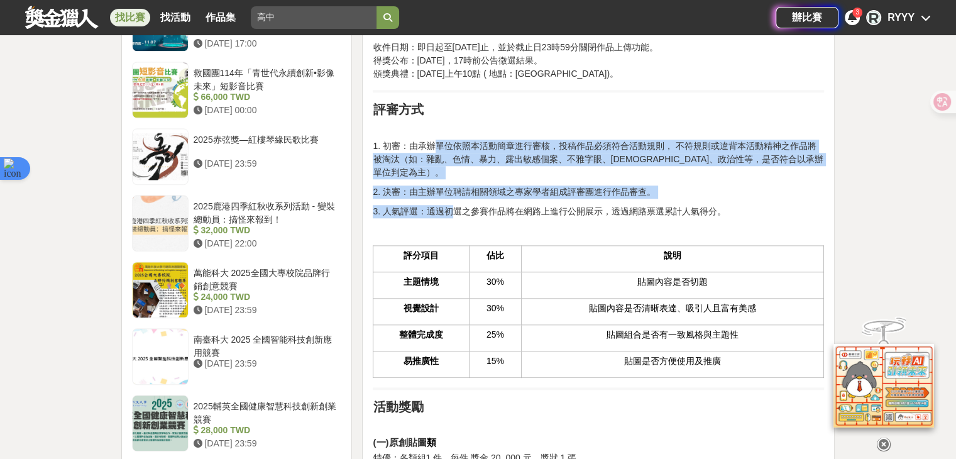
scroll to position [1256, 0]
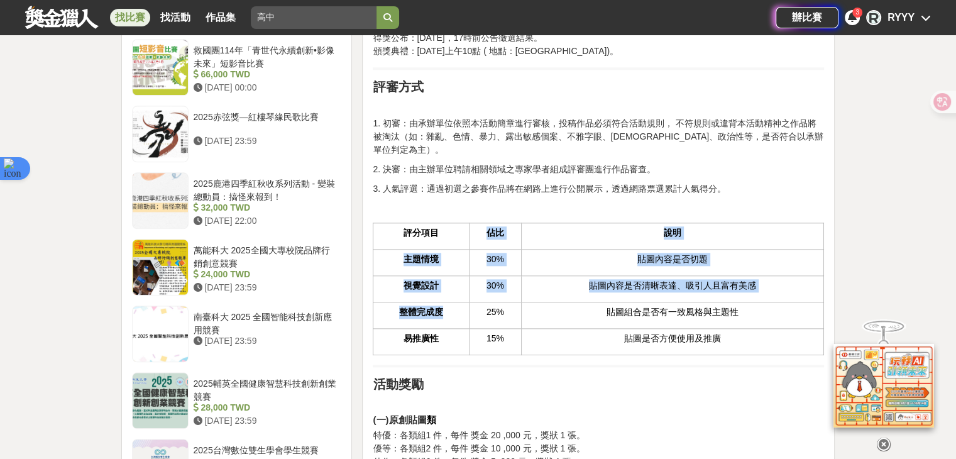
drag, startPoint x: 452, startPoint y: 229, endPoint x: 464, endPoint y: 307, distance: 78.1
click at [464, 307] on table "評分項目 佔比 說明 主題情境 30% 貼圖內容是否切題 視覺設計 30% 貼圖內容是否清晰表達、吸引人且富有美感 整體完成度 25% 貼圖組合是否有一致風格…" at bounding box center [598, 288] width 451 height 133
drag, startPoint x: 607, startPoint y: 307, endPoint x: 553, endPoint y: 208, distance: 113.0
click at [553, 222] on table "評分項目 佔比 說明 主題情境 30% 貼圖內容是否切題 視覺設計 30% 貼圖內容是否清晰表達、吸引人且富有美感 整體完成度 25% 貼圖組合是否有一致風格…" at bounding box center [598, 288] width 451 height 133
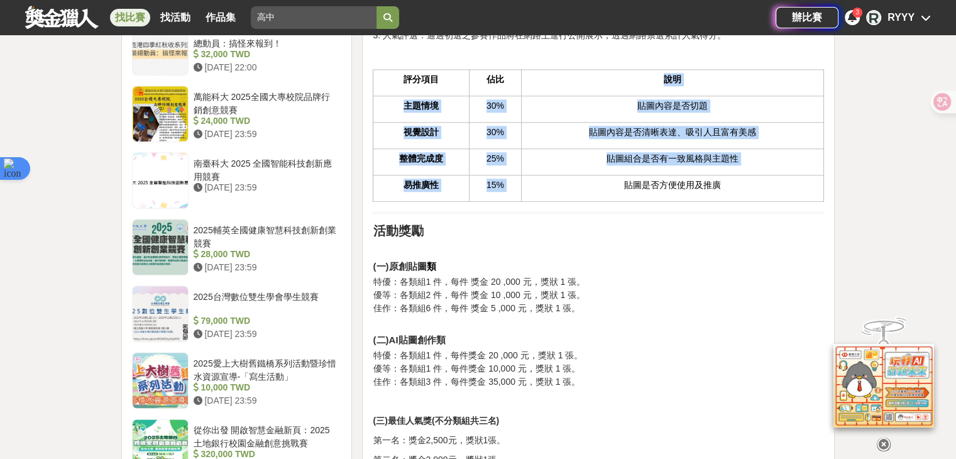
scroll to position [1508, 0]
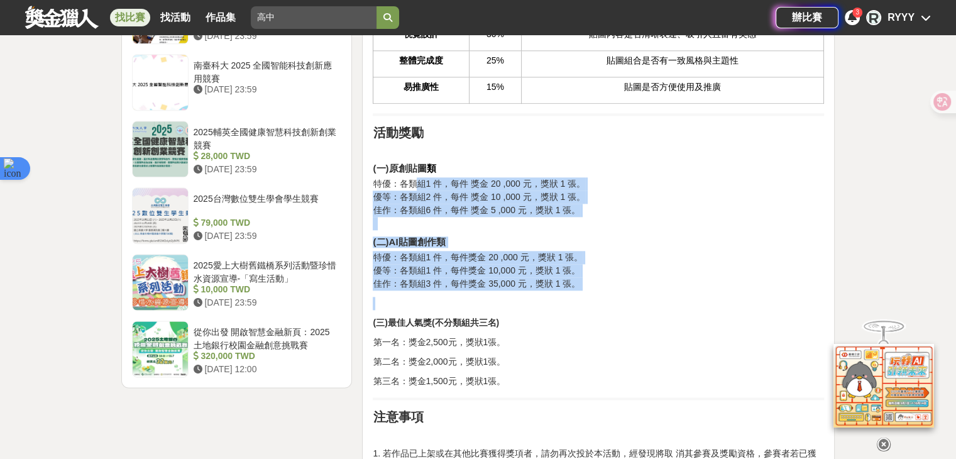
drag, startPoint x: 416, startPoint y: 170, endPoint x: 485, endPoint y: 287, distance: 135.8
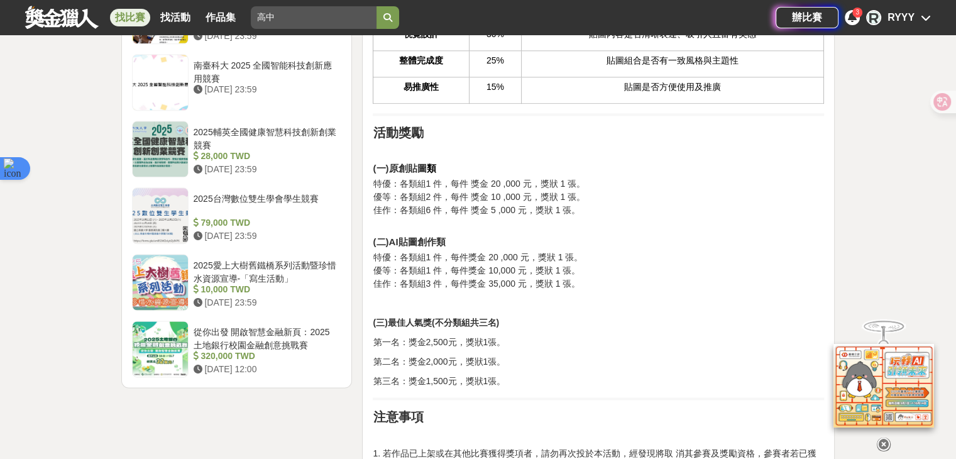
click at [487, 297] on p at bounding box center [598, 303] width 451 height 13
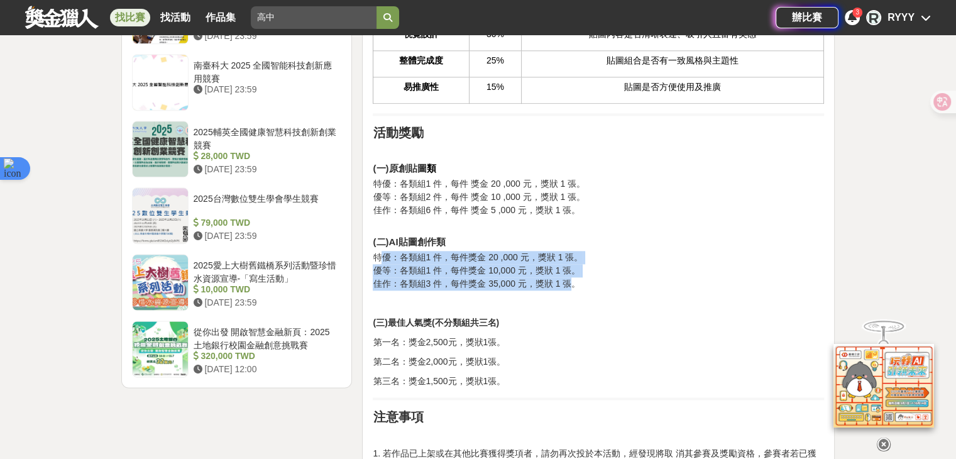
drag, startPoint x: 378, startPoint y: 242, endPoint x: 568, endPoint y: 268, distance: 192.2
click at [568, 268] on p "特優：各類組1 件，每件獎金 20 ,000 元，獎狀 1 張。 優等：各類組1 件，每件獎金 10,000 元，獎狀 1 張。 佳作：各類組3 件，每件獎金…" at bounding box center [598, 271] width 451 height 40
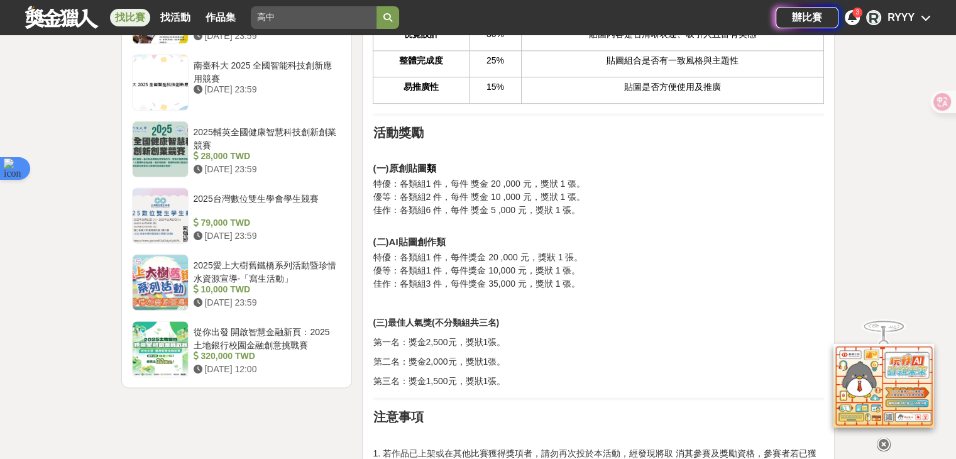
click at [572, 268] on p "特優：各類組1 件，每件獎金 20 ,000 元，獎狀 1 張。 優等：各類組1 件，每件獎金 10,000 元，獎狀 1 張。 佳作：各類組3 件，每件獎金…" at bounding box center [598, 271] width 451 height 40
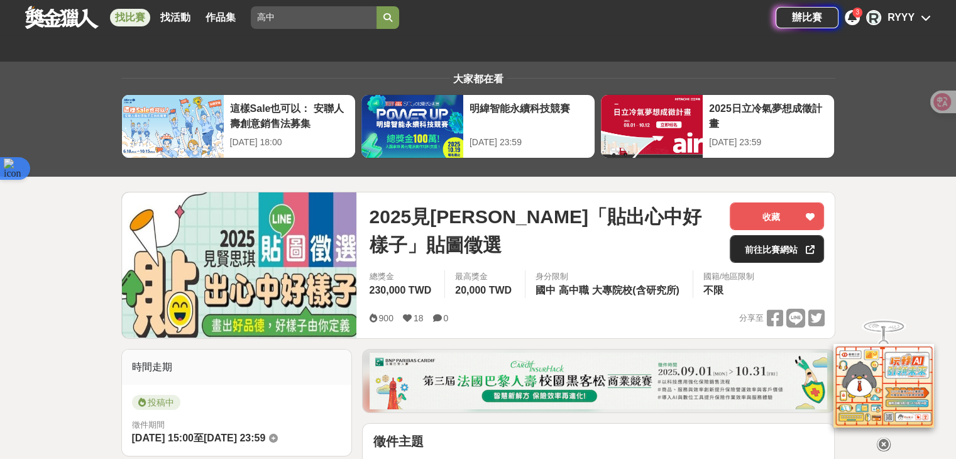
scroll to position [0, 0]
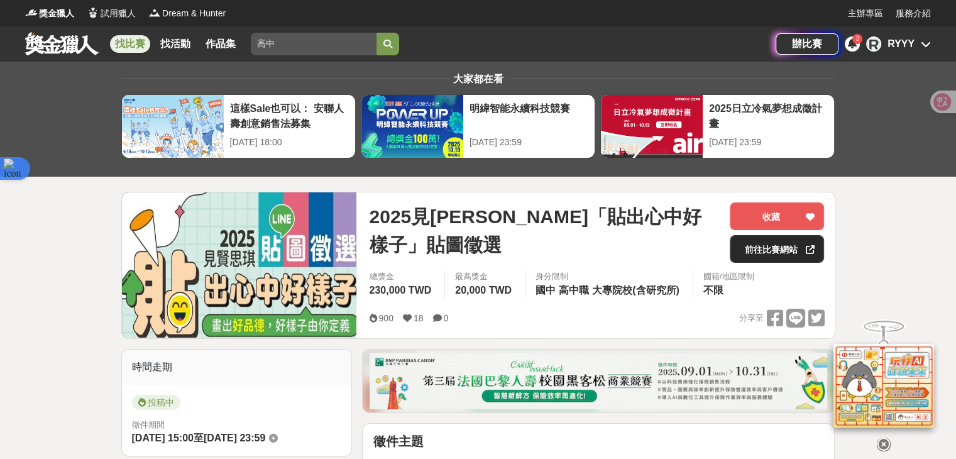
click at [760, 253] on link "前往比賽網站" at bounding box center [776, 249] width 94 height 28
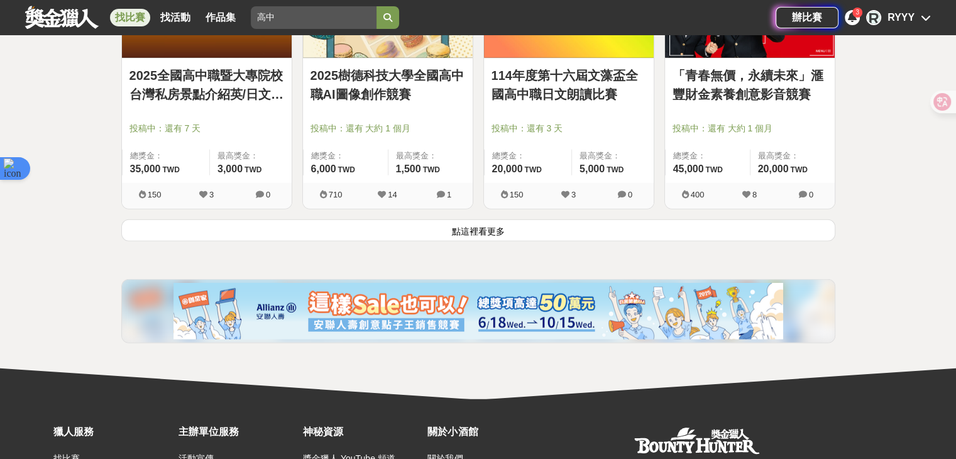
scroll to position [3275, 0]
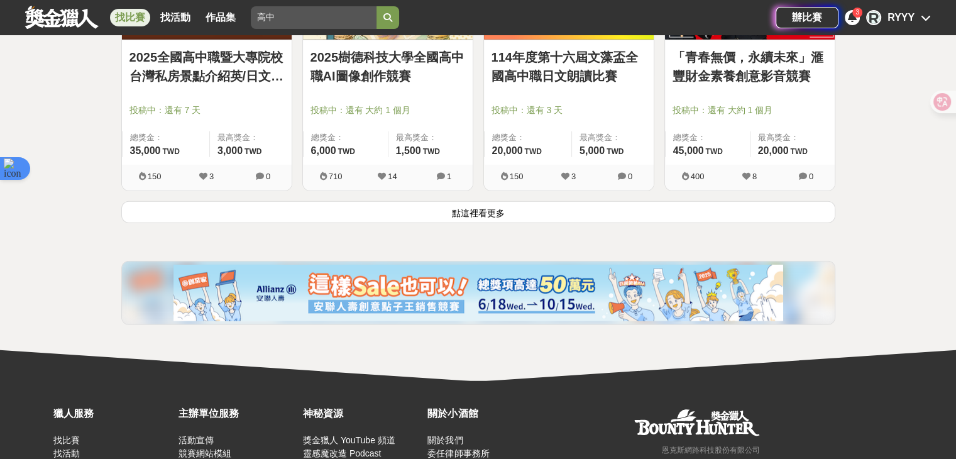
click at [320, 209] on button "點這裡看更多" at bounding box center [478, 212] width 714 height 22
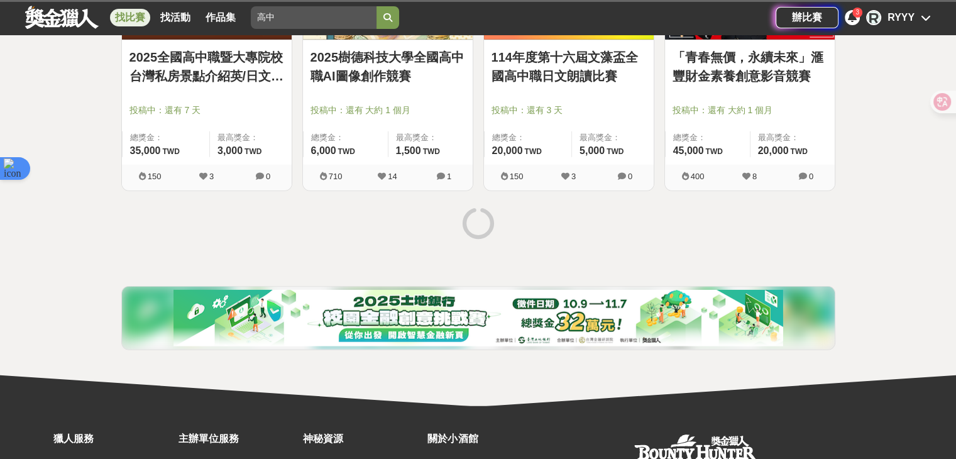
click at [347, 197] on div "2025樹德科技大學全國高中職AI圖像創作競賽 投稿中：還有 大約 1 個月 總獎金： 6,000 6,000 TWD 最高獎金： 1,500 TWD 710…" at bounding box center [387, 67] width 181 height 267
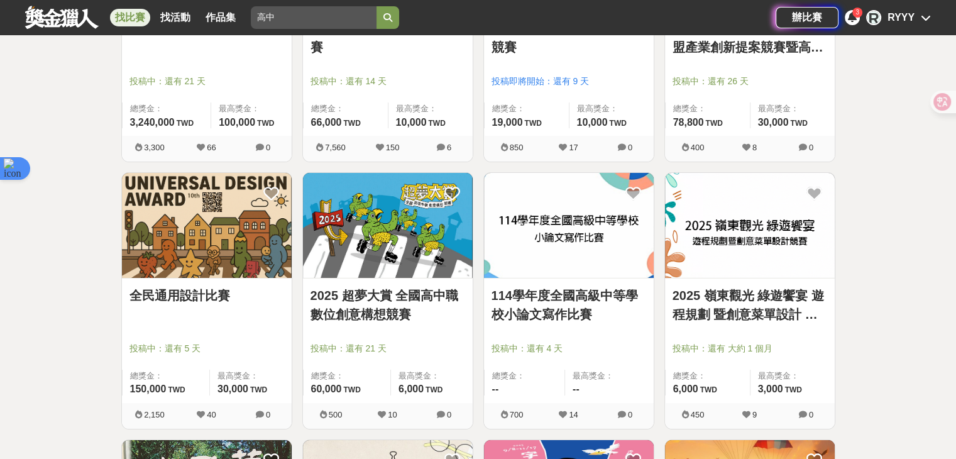
scroll to position [4406, 0]
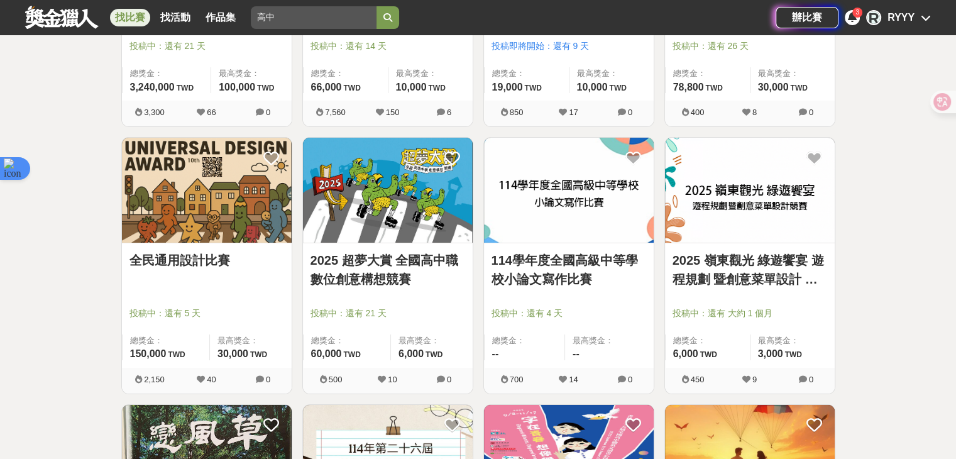
click at [386, 264] on link "2025 超夢大賞 全國高中職數位創意構想競賽" at bounding box center [387, 270] width 155 height 38
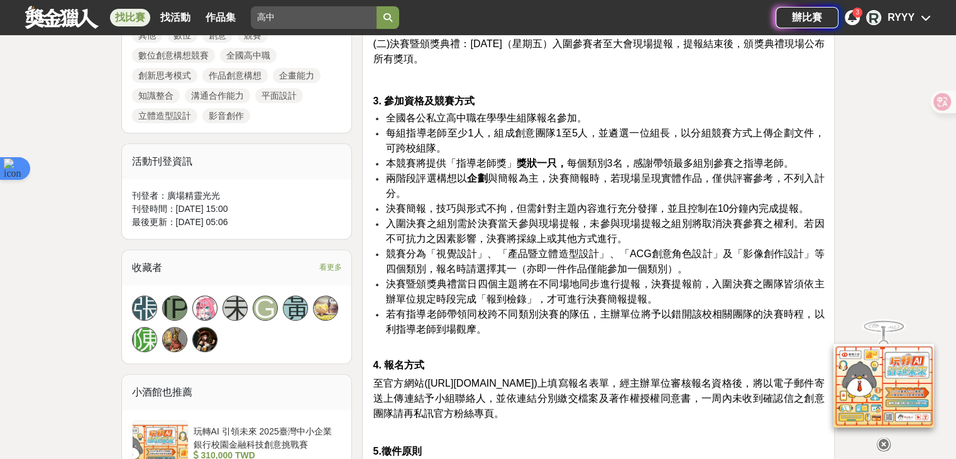
scroll to position [628, 0]
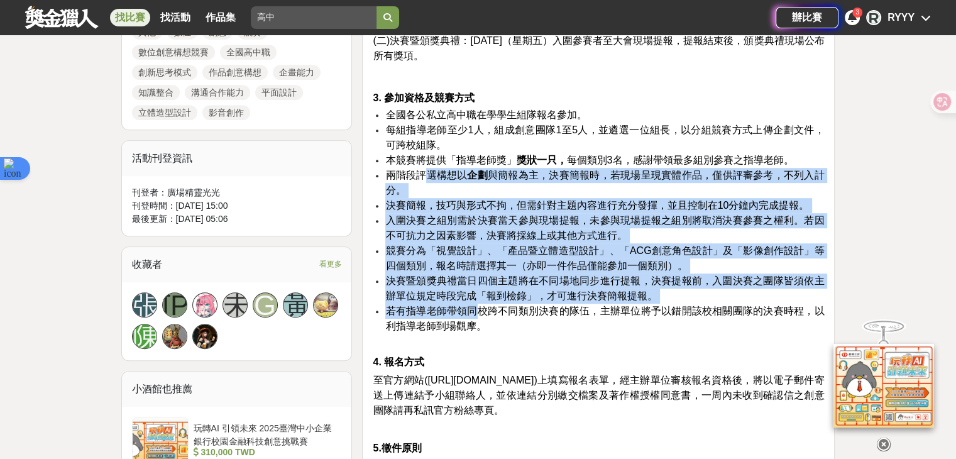
drag, startPoint x: 428, startPoint y: 166, endPoint x: 482, endPoint y: 315, distance: 158.2
click at [482, 315] on ul "全國各公私立高中職在學學生組隊報名參加。 每組指導老師至少1人，組成創意團隊1至5人，並遴選一位組長，以分組競賽方式上傳企劃文件，可跨校組隊。 本競賽將提供「…" at bounding box center [598, 226] width 451 height 239
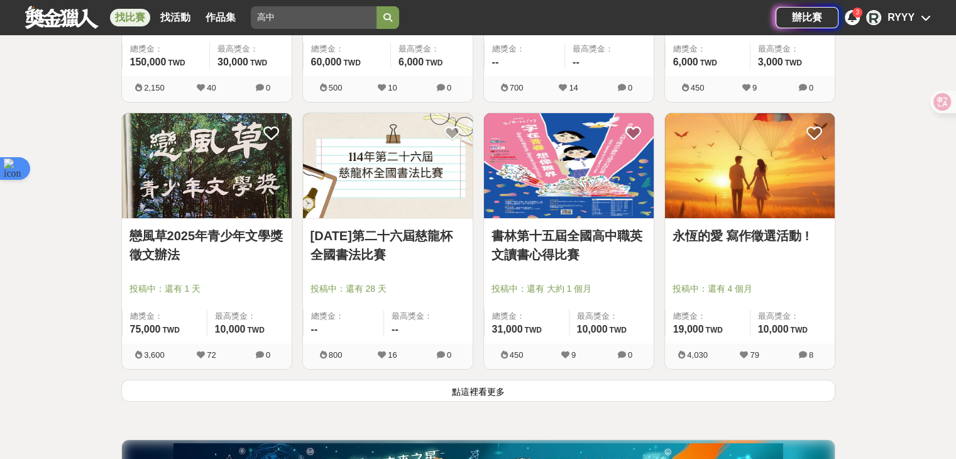
scroll to position [4783, 0]
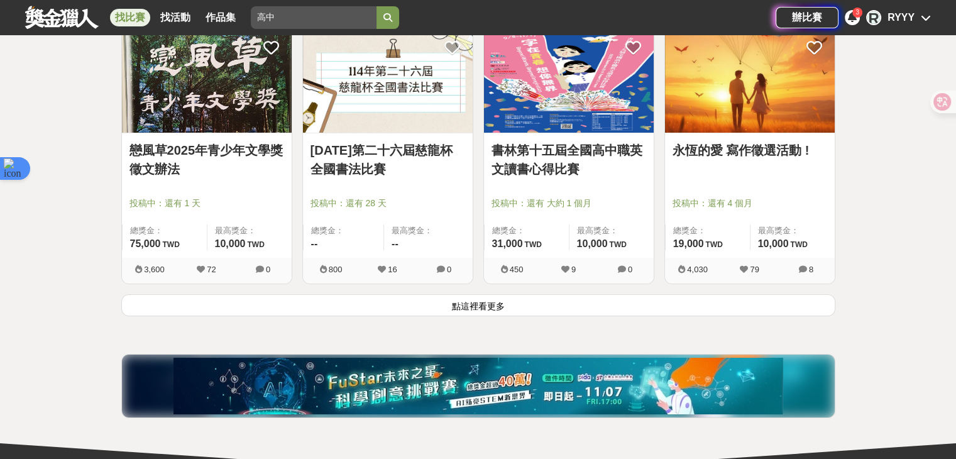
click at [343, 298] on button "點這裡看更多" at bounding box center [478, 305] width 714 height 22
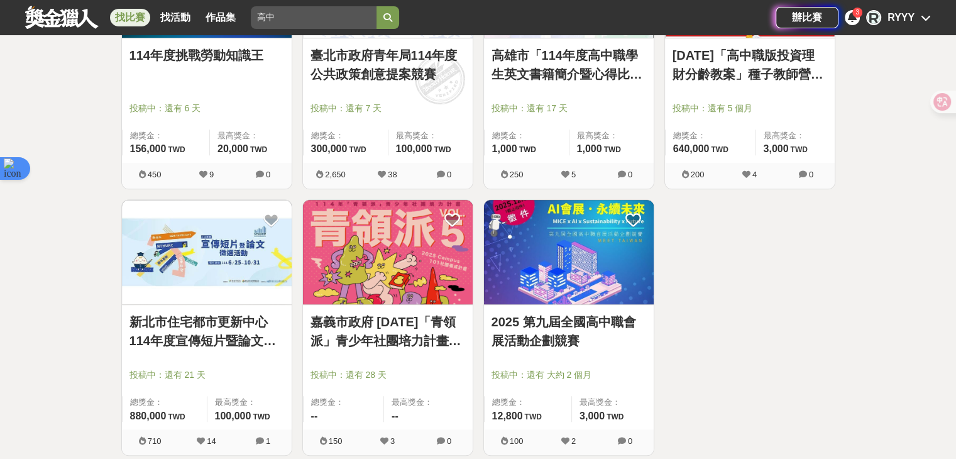
scroll to position [5474, 0]
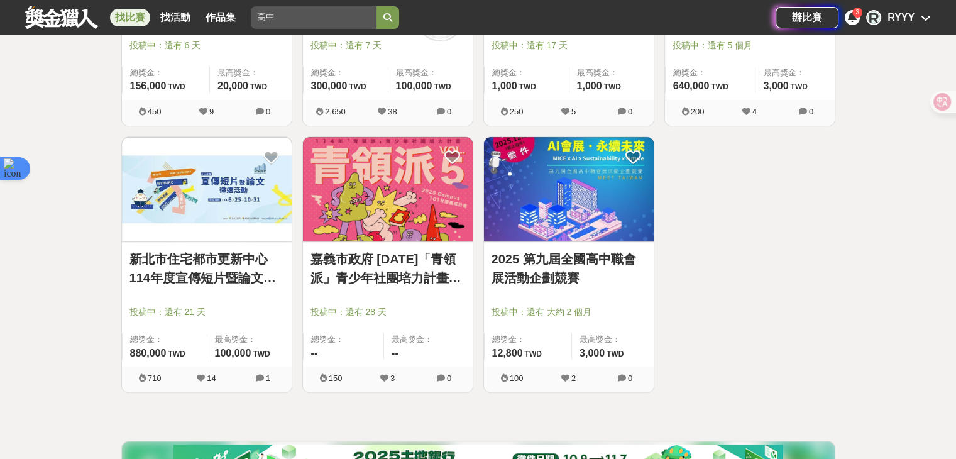
click at [545, 257] on link "2025 第九屆全國高中職會展活動企劃競賽" at bounding box center [568, 268] width 155 height 38
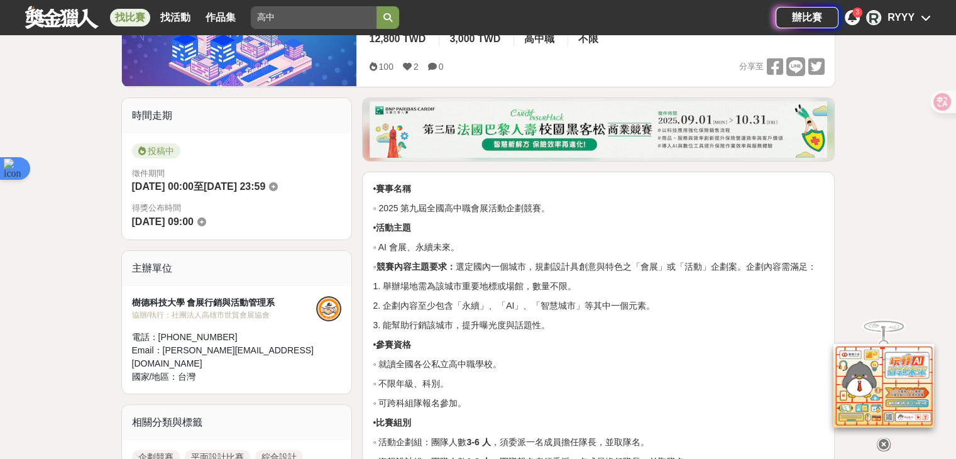
scroll to position [63, 0]
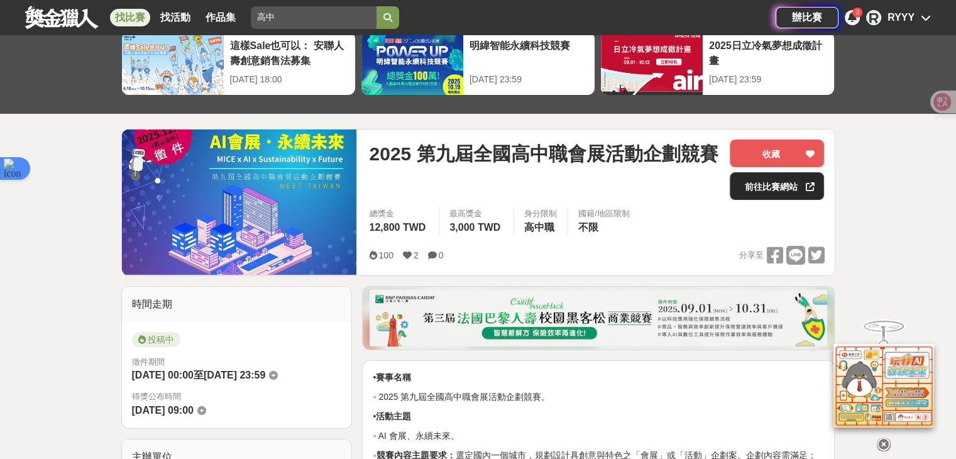
click at [746, 185] on link "前往比賽網站" at bounding box center [776, 186] width 94 height 28
click at [758, 143] on button "收藏" at bounding box center [776, 153] width 94 height 28
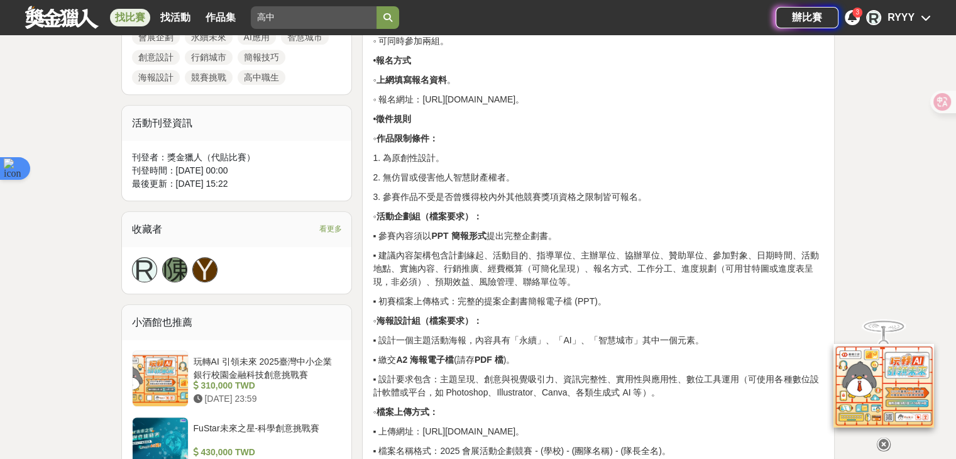
scroll to position [1068, 0]
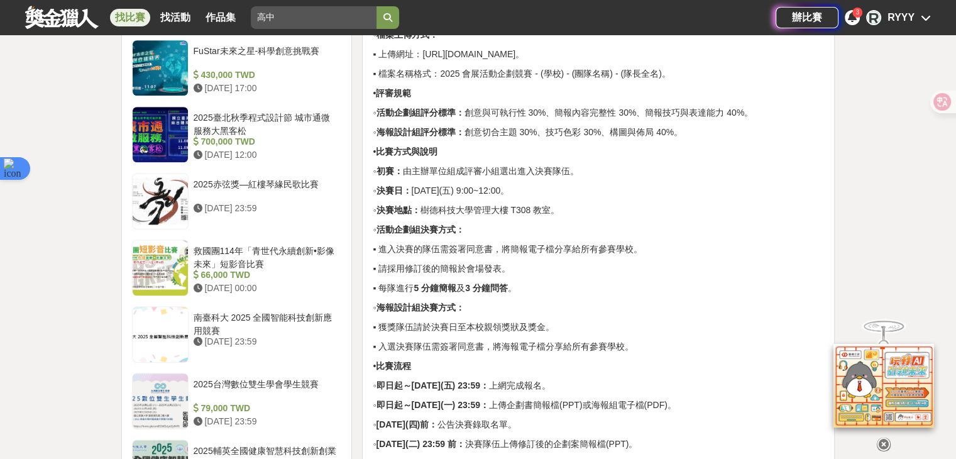
drag, startPoint x: 333, startPoint y: 21, endPoint x: 151, endPoint y: 30, distance: 182.4
click at [151, 30] on div "找比賽 找活動 作品集 高中 資格限制 跑起來 漫畫 徵稿 創新解決方案 比賽地點" at bounding box center [400, 17] width 750 height 35
type input "貼圖"
click at [376, 6] on button "submit" at bounding box center [387, 17] width 23 height 23
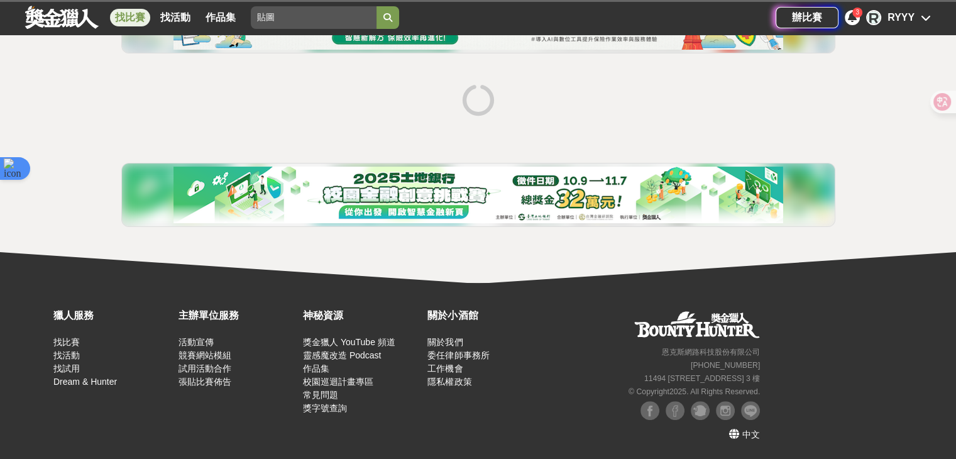
scroll to position [197, 0]
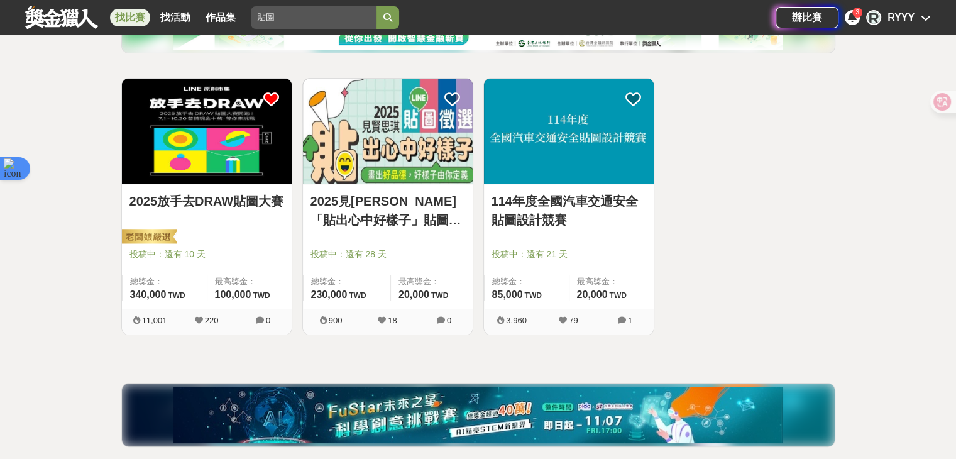
click at [445, 86] on img at bounding box center [388, 131] width 170 height 105
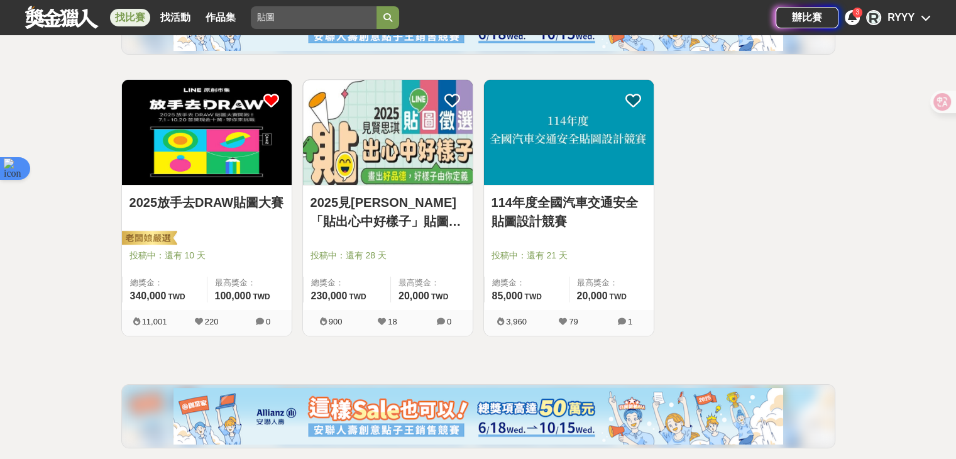
scroll to position [197, 0]
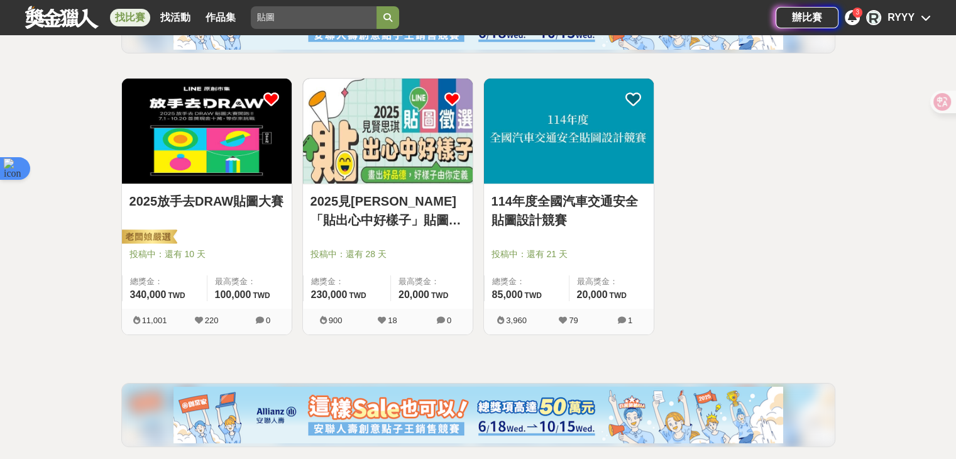
click at [450, 91] on icon at bounding box center [452, 99] width 16 height 16
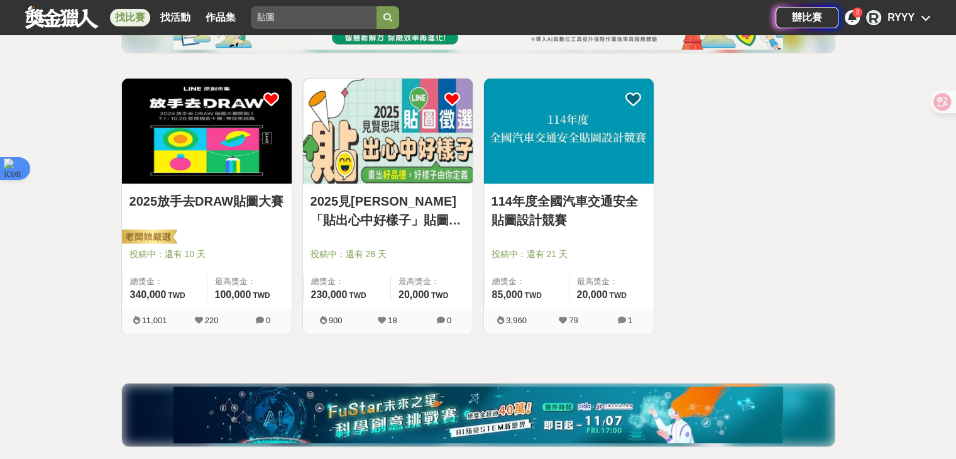
click at [542, 223] on link "114年度全國汽車交通安全貼圖設計競賽" at bounding box center [568, 211] width 155 height 38
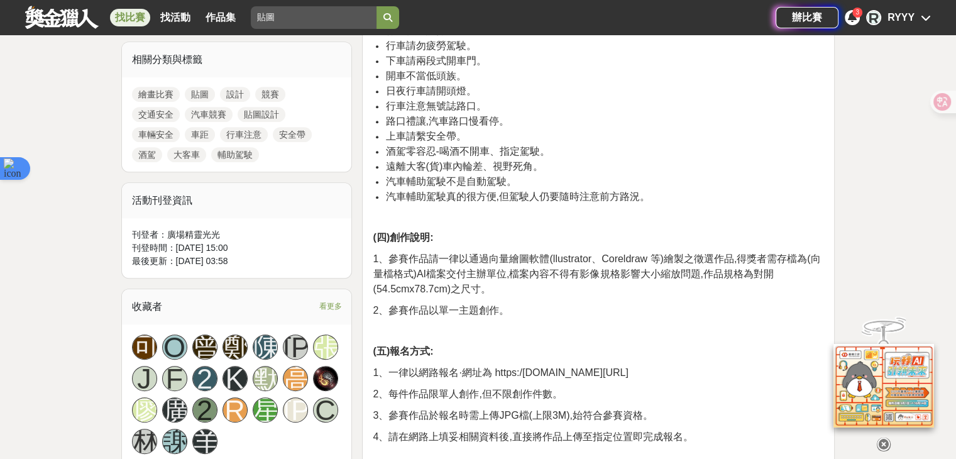
scroll to position [565, 0]
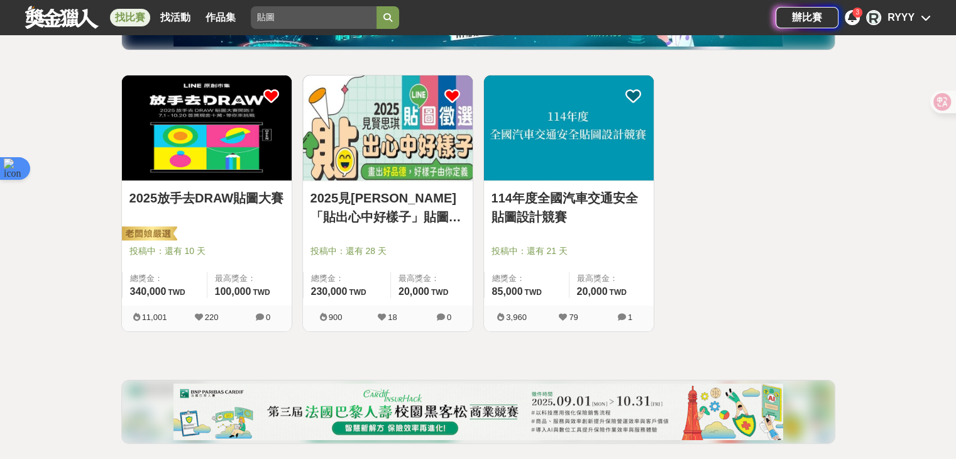
scroll to position [197, 0]
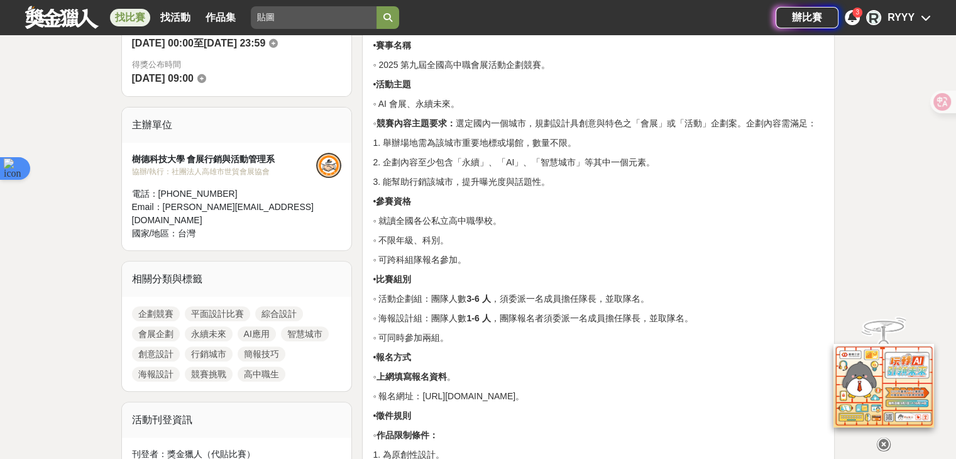
scroll to position [565, 0]
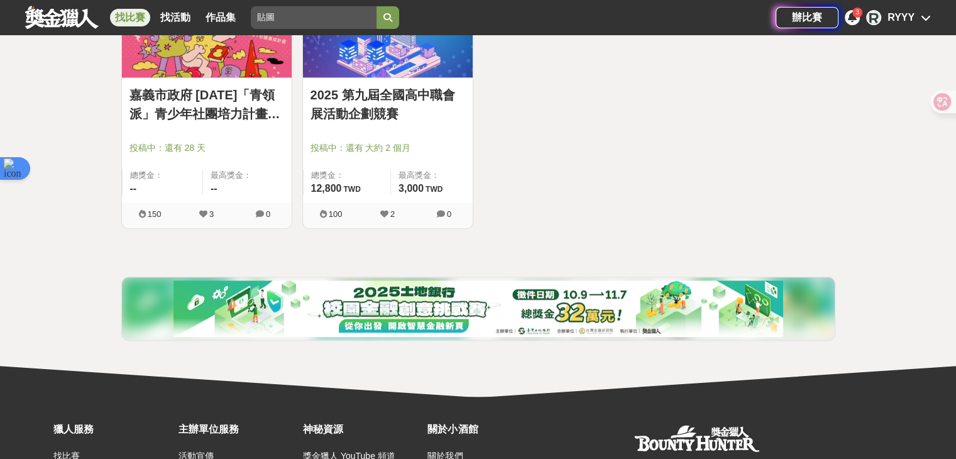
scroll to position [1107, 0]
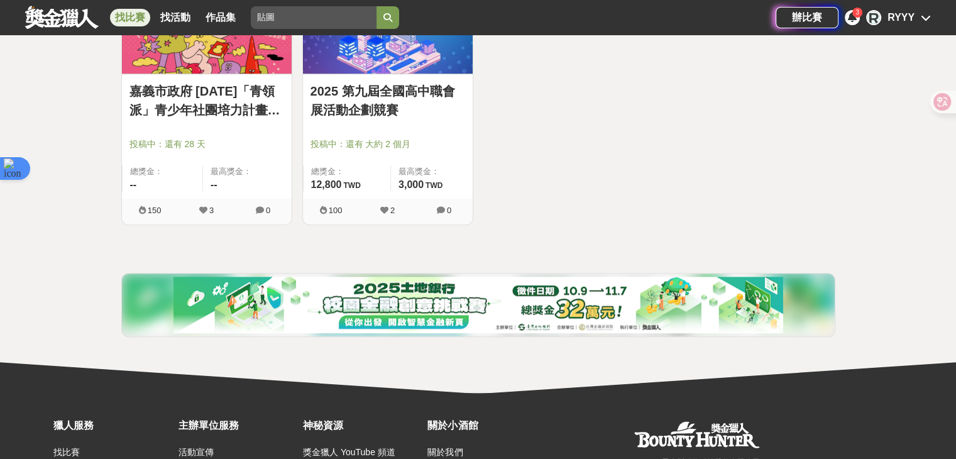
click at [347, 106] on link "2025 第九屆全國高中職會展活動企劃競賽" at bounding box center [387, 101] width 155 height 38
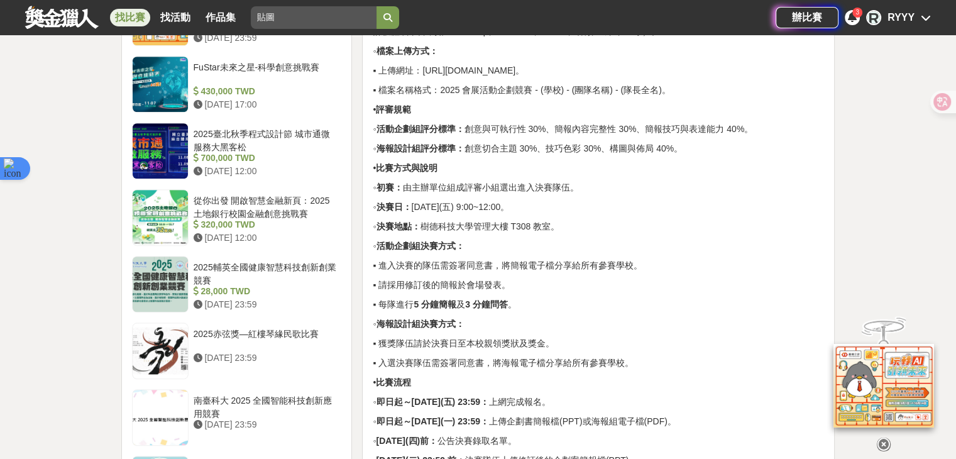
scroll to position [1131, 0]
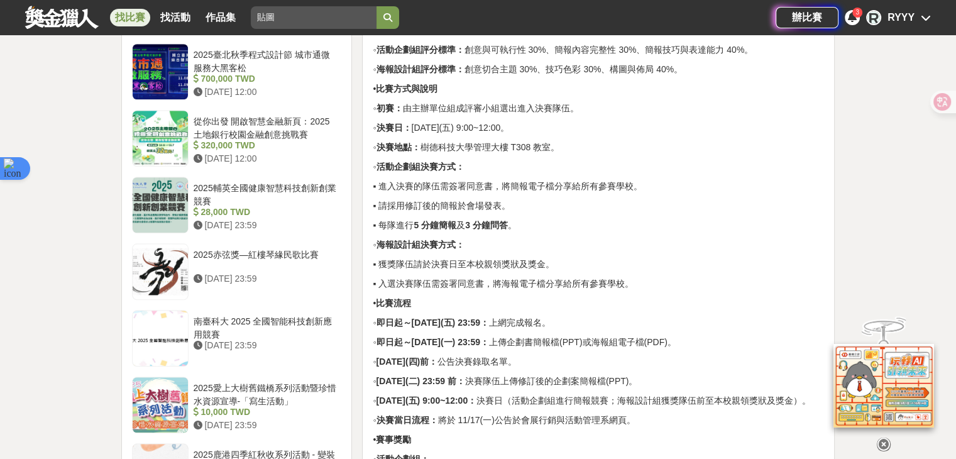
drag, startPoint x: 425, startPoint y: 137, endPoint x: 581, endPoint y: 138, distance: 156.4
click at [581, 134] on p "◦ 決賽日： 2025 年 12 月 19 日(五) 9:00~12:00。" at bounding box center [598, 127] width 451 height 13
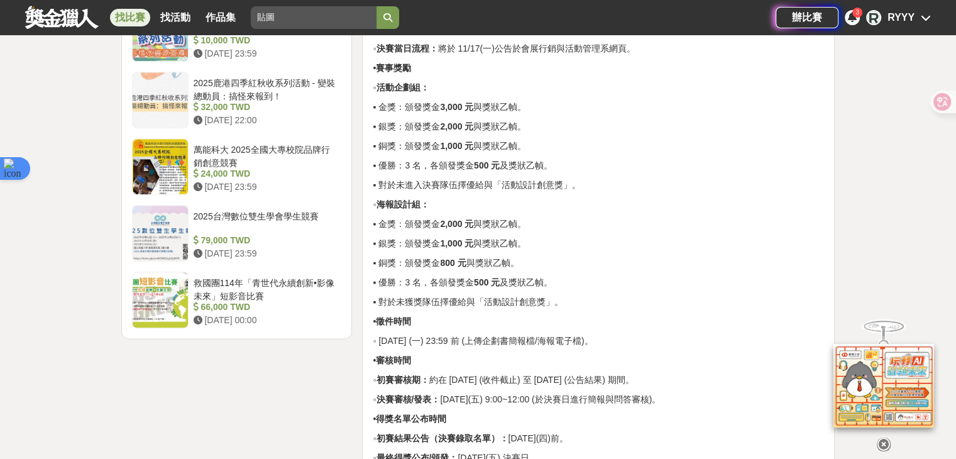
scroll to position [1571, 0]
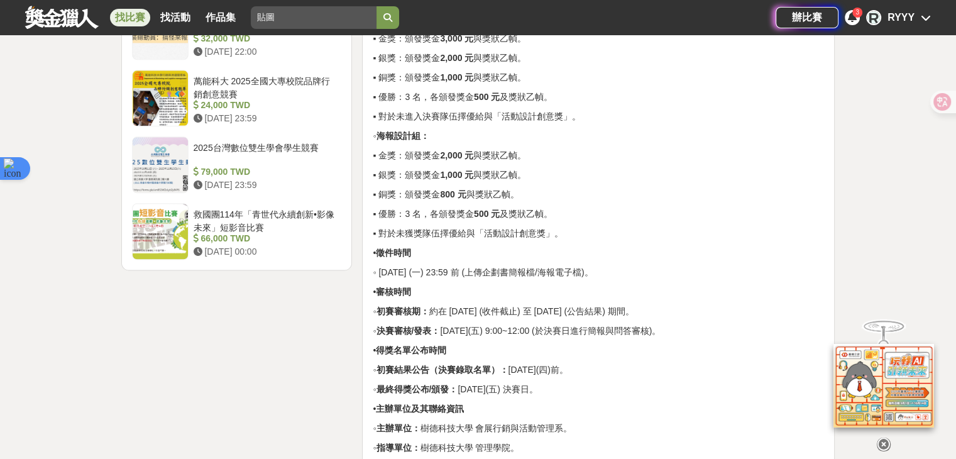
drag, startPoint x: 503, startPoint y: 146, endPoint x: 573, endPoint y: 143, distance: 70.4
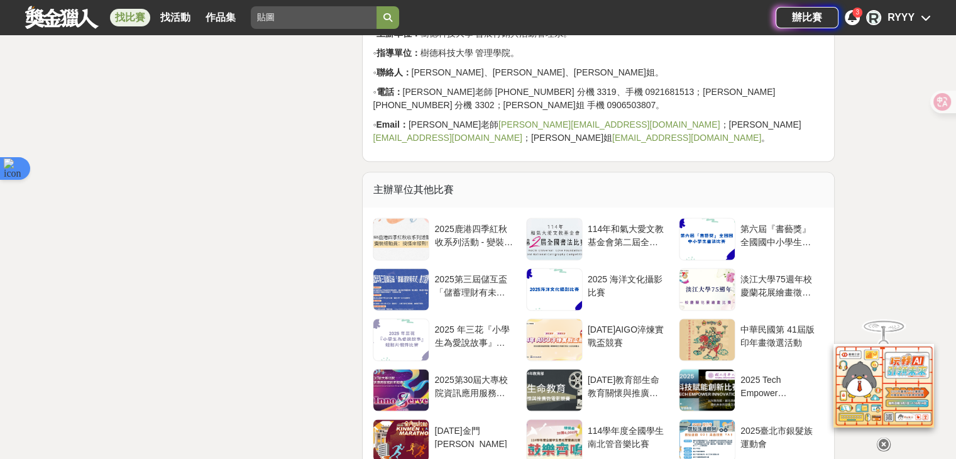
scroll to position [2073, 0]
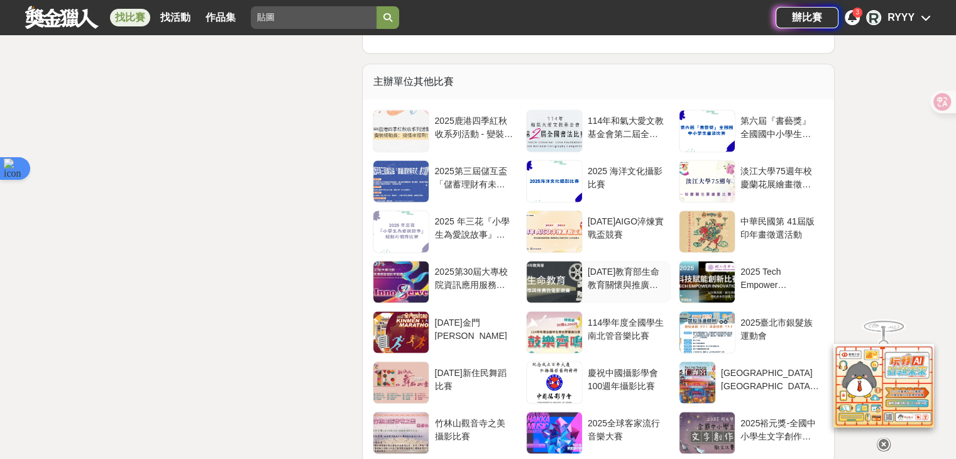
click at [550, 302] on div at bounding box center [553, 281] width 55 height 41
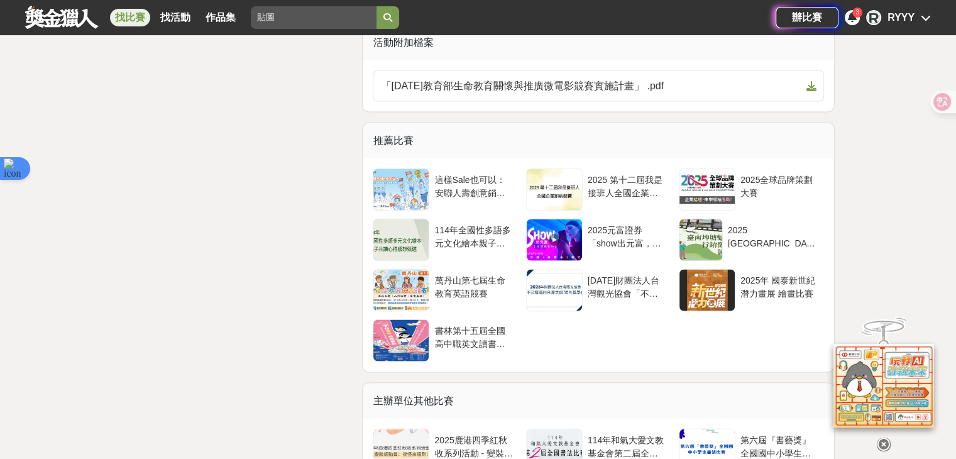
scroll to position [2513, 0]
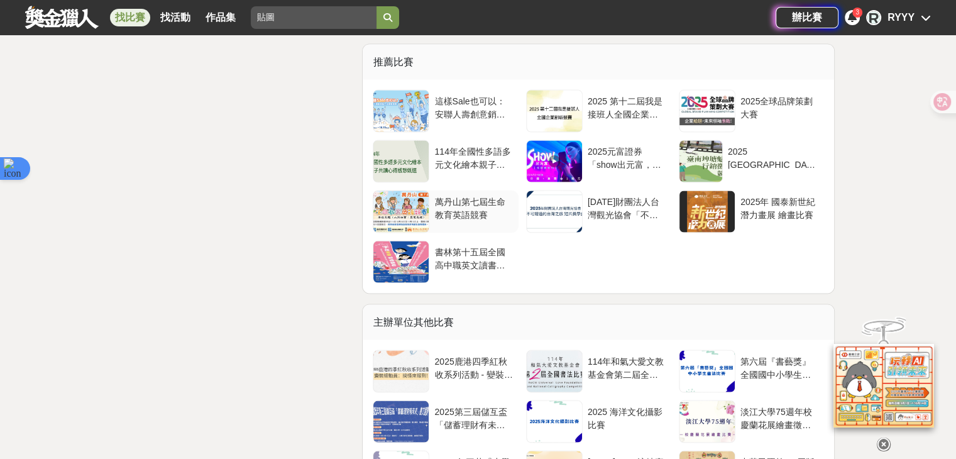
click at [379, 193] on div at bounding box center [400, 211] width 55 height 41
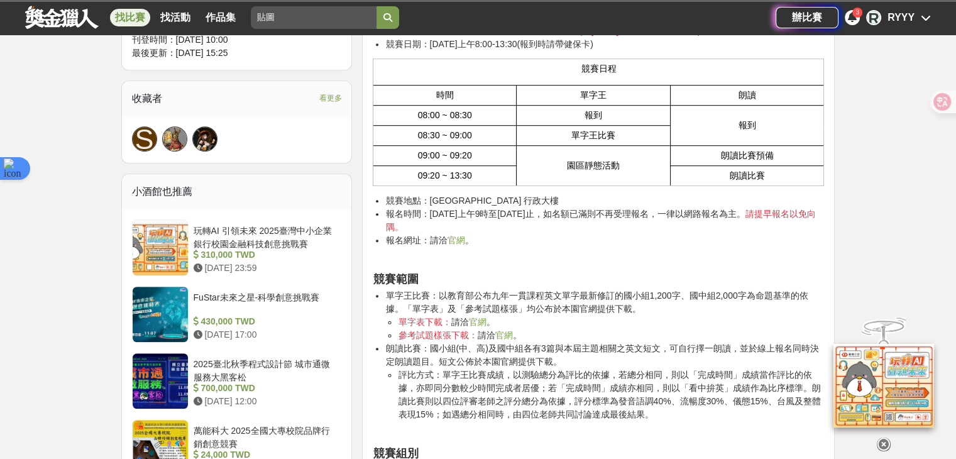
scroll to position [942, 0]
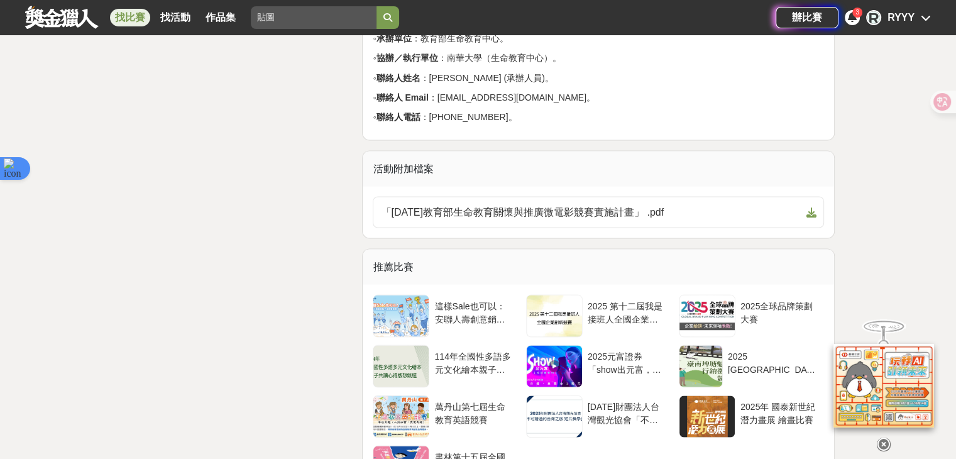
scroll to position [2437, 0]
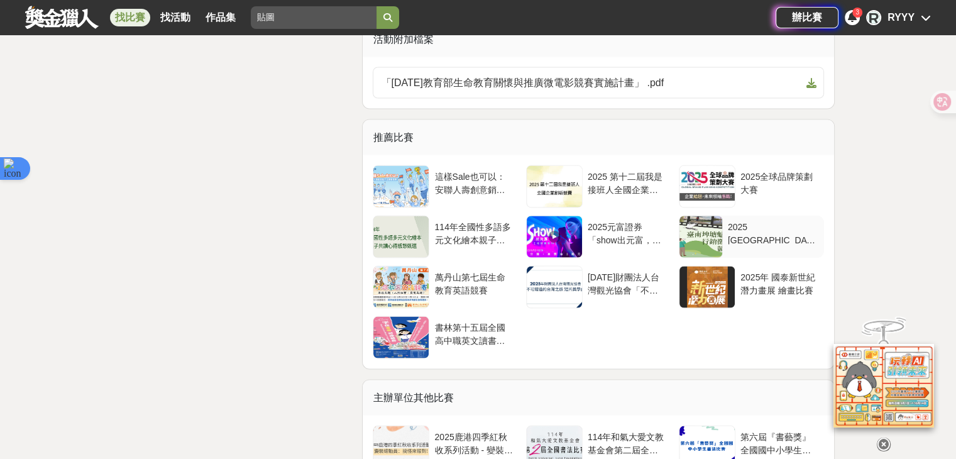
click at [711, 216] on div at bounding box center [700, 236] width 43 height 41
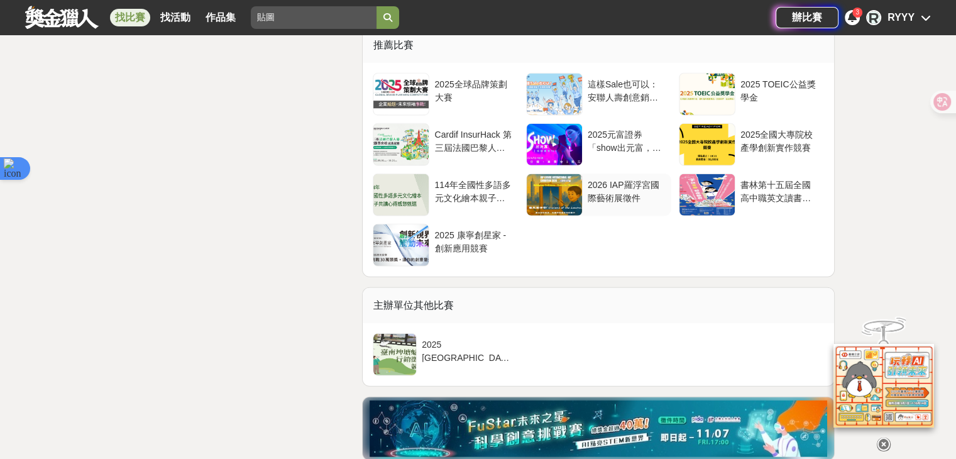
scroll to position [3267, 0]
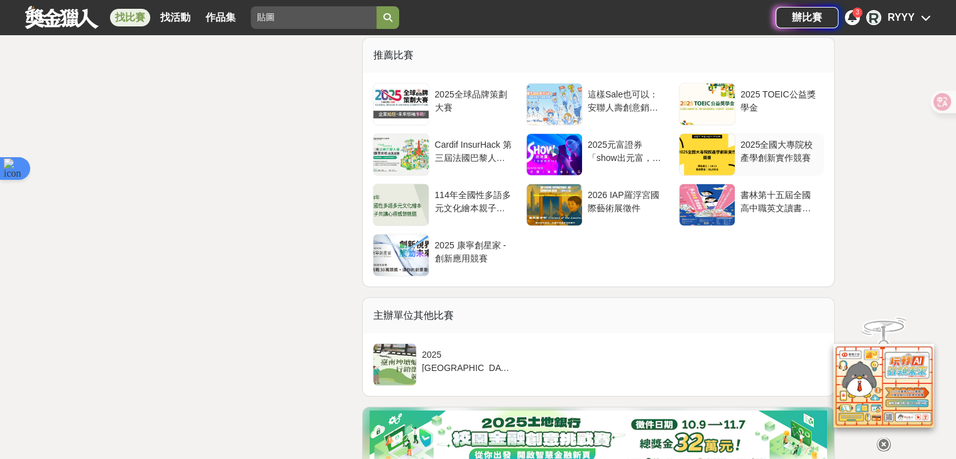
click at [699, 134] on div at bounding box center [706, 154] width 55 height 41
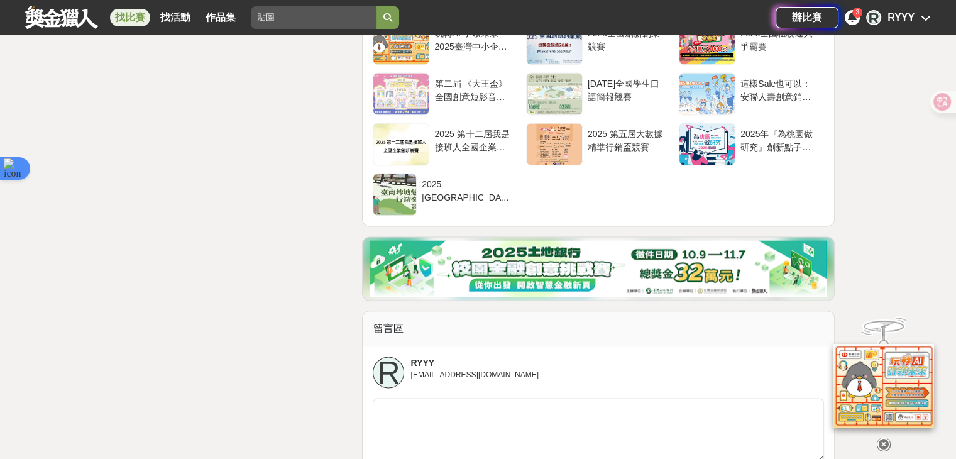
scroll to position [1947, 0]
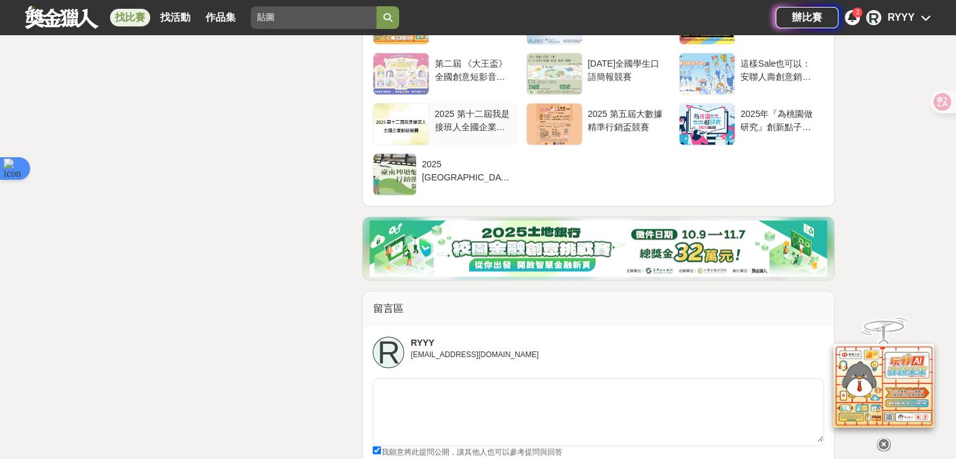
click at [396, 124] on div at bounding box center [400, 123] width 55 height 41
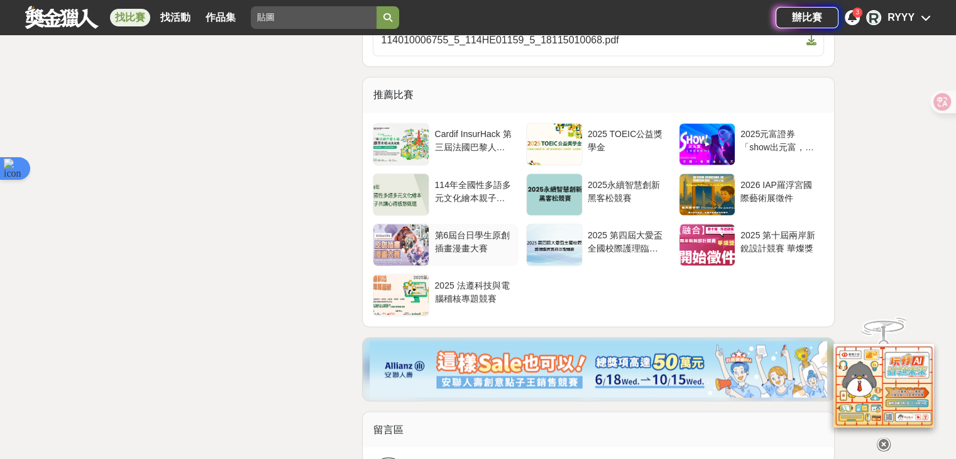
scroll to position [2199, 0]
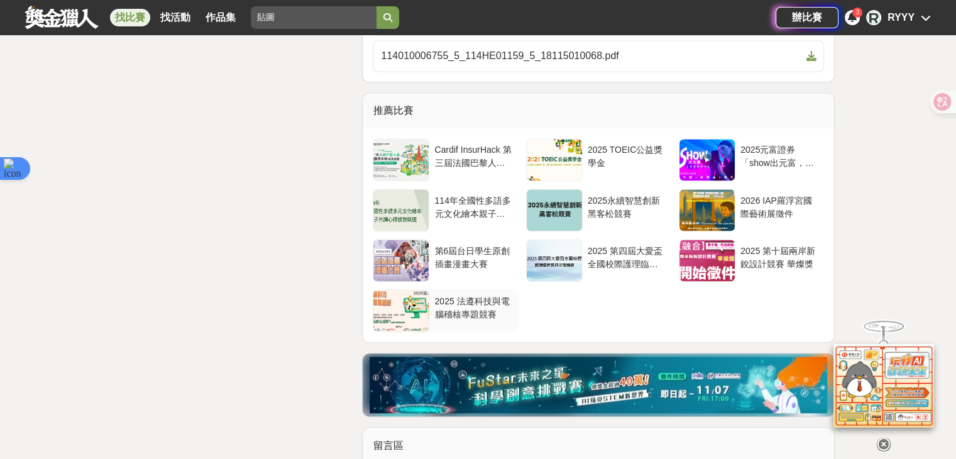
click at [397, 307] on div at bounding box center [400, 310] width 55 height 41
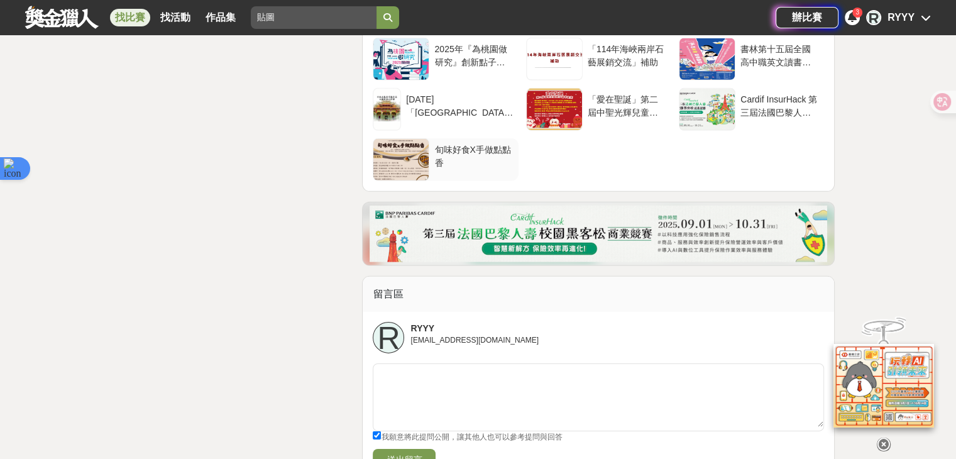
scroll to position [3706, 0]
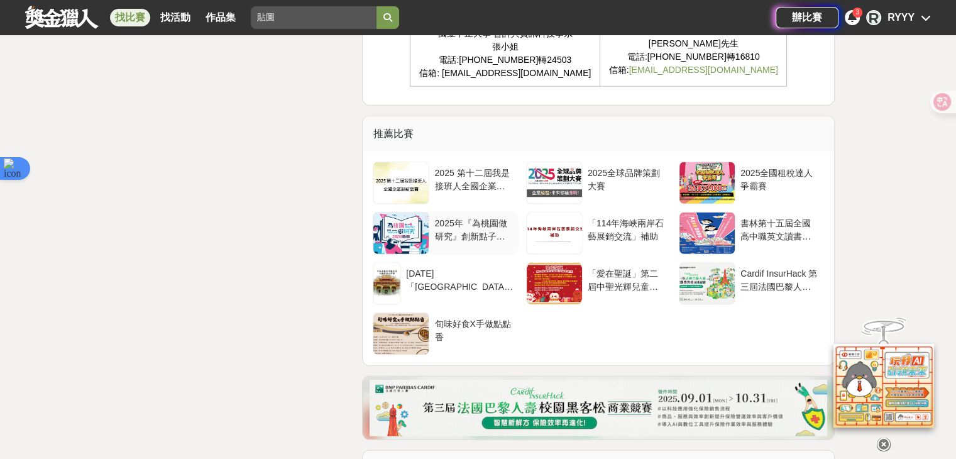
click at [413, 212] on div at bounding box center [400, 232] width 55 height 41
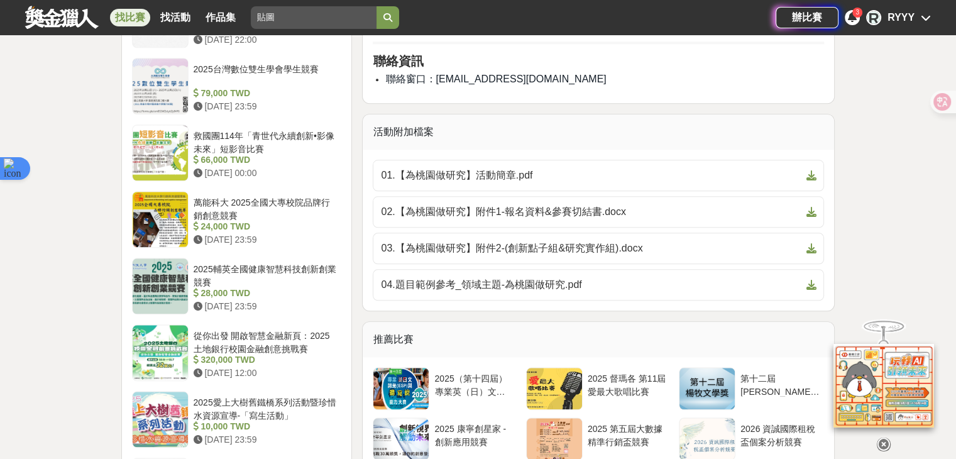
scroll to position [1633, 0]
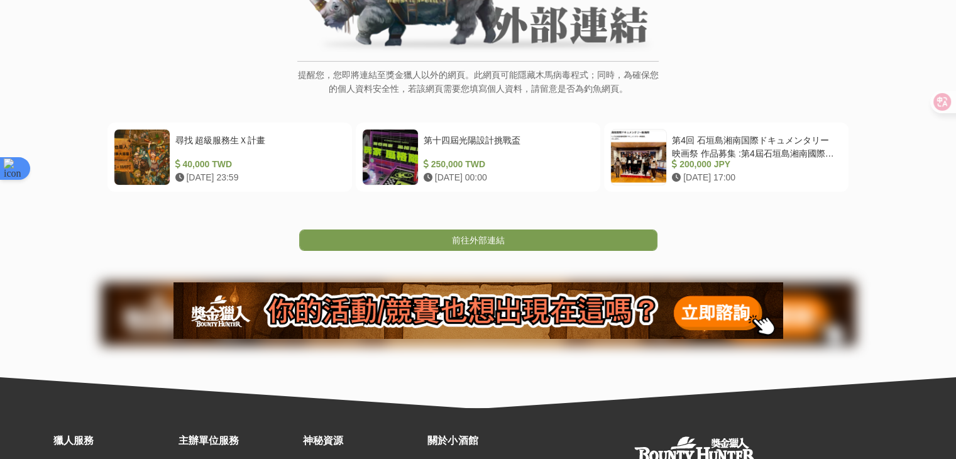
scroll to position [251, 0]
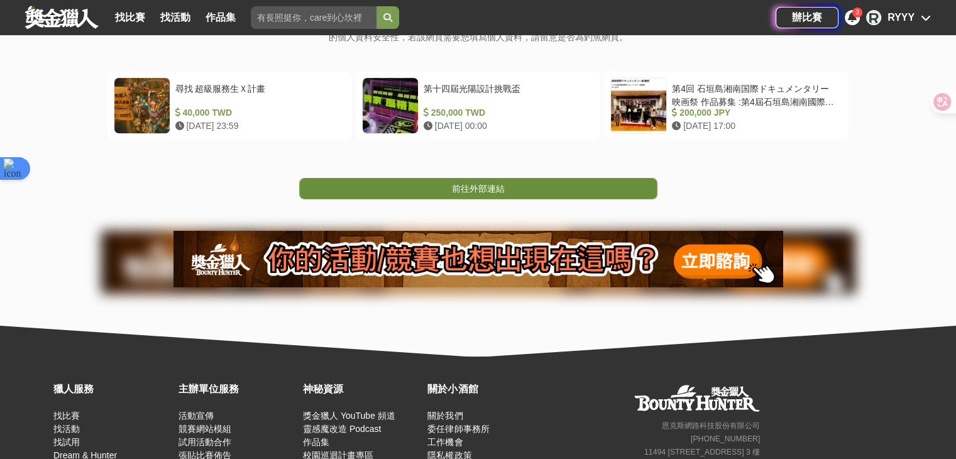
click at [515, 179] on link "前往外部連結" at bounding box center [478, 188] width 358 height 21
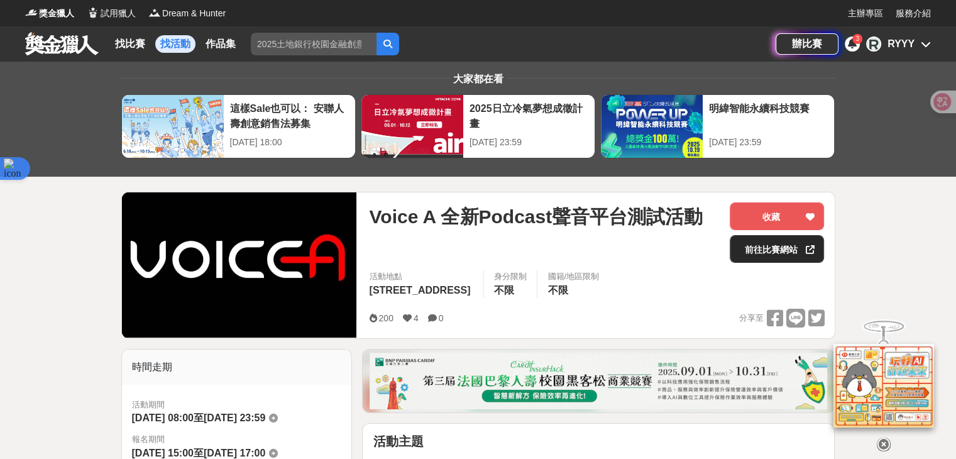
click at [787, 260] on link "前往比賽網站" at bounding box center [776, 249] width 94 height 28
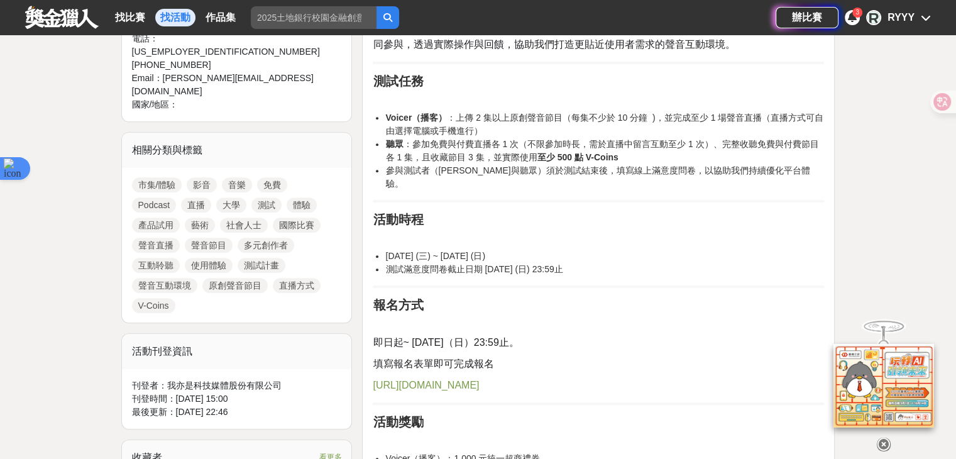
scroll to position [754, 0]
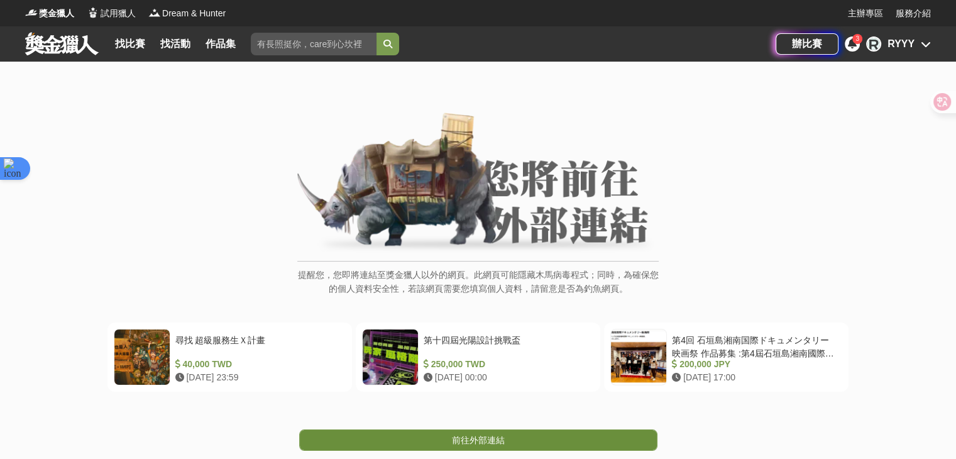
click at [407, 441] on link "前往外部連結" at bounding box center [478, 439] width 358 height 21
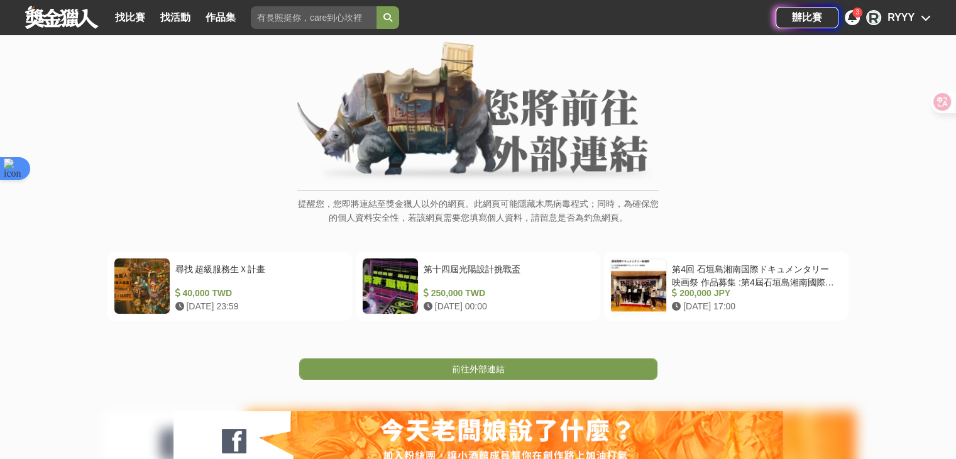
scroll to position [126, 0]
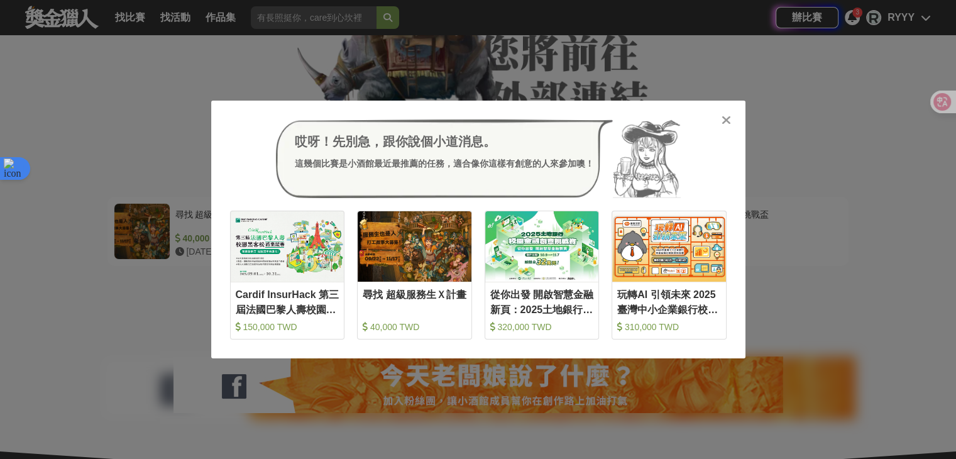
click at [734, 129] on div "哎呀！先別急，跟你說個小道消息。 這幾個比賽是小酒館最近最推薦的任務，適合像你這樣有創意的人來參加噢！ 收藏 Cardif InsurHack 第三屆法國巴黎…" at bounding box center [478, 230] width 534 height 258
click at [720, 121] on div at bounding box center [726, 119] width 13 height 13
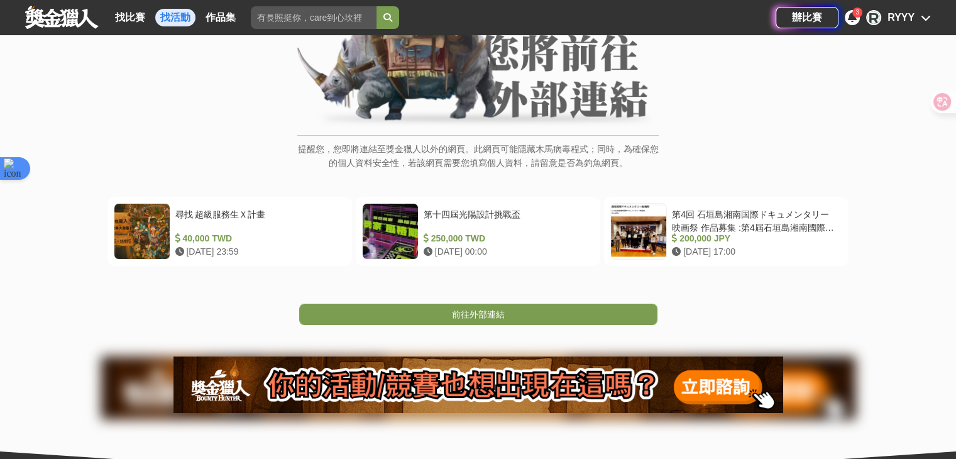
click at [174, 13] on link "找活動" at bounding box center [175, 18] width 40 height 18
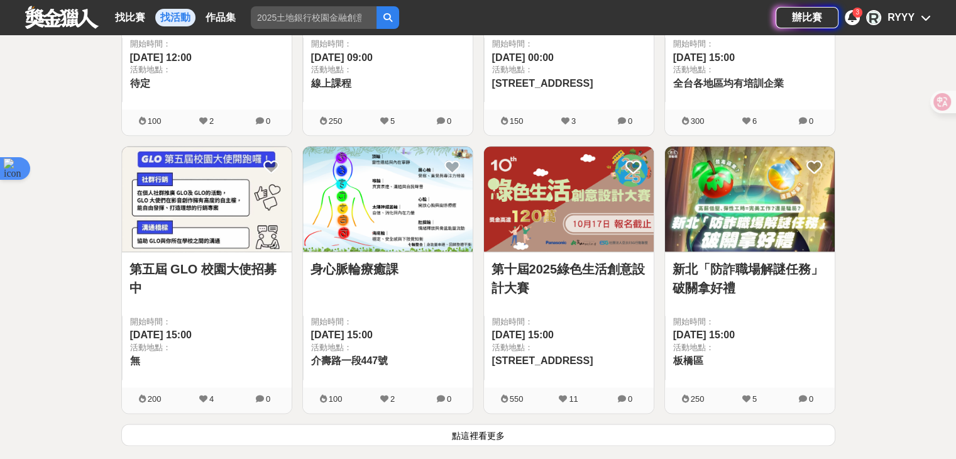
scroll to position [1834, 0]
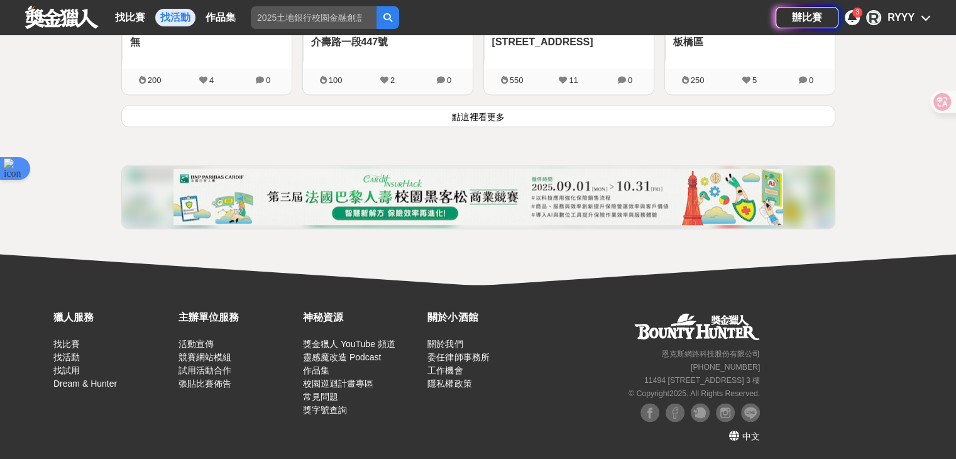
click at [524, 109] on button "點這裡看更多" at bounding box center [478, 116] width 714 height 22
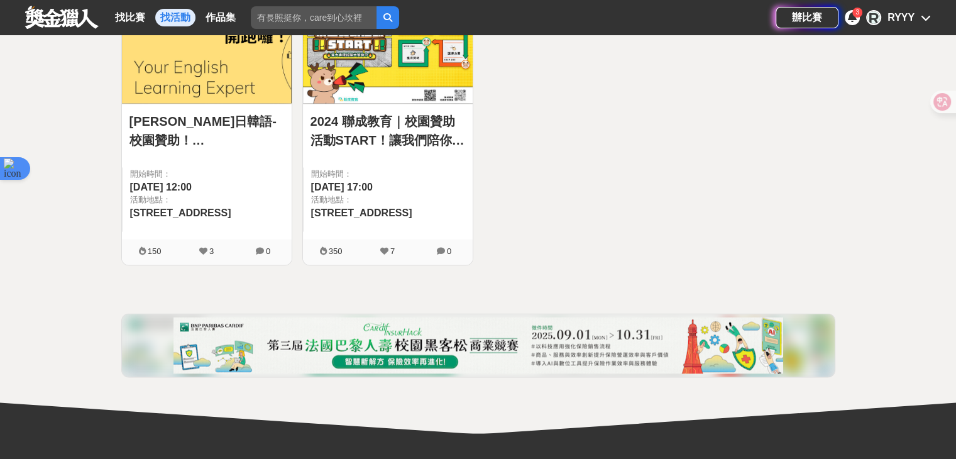
scroll to position [2644, 0]
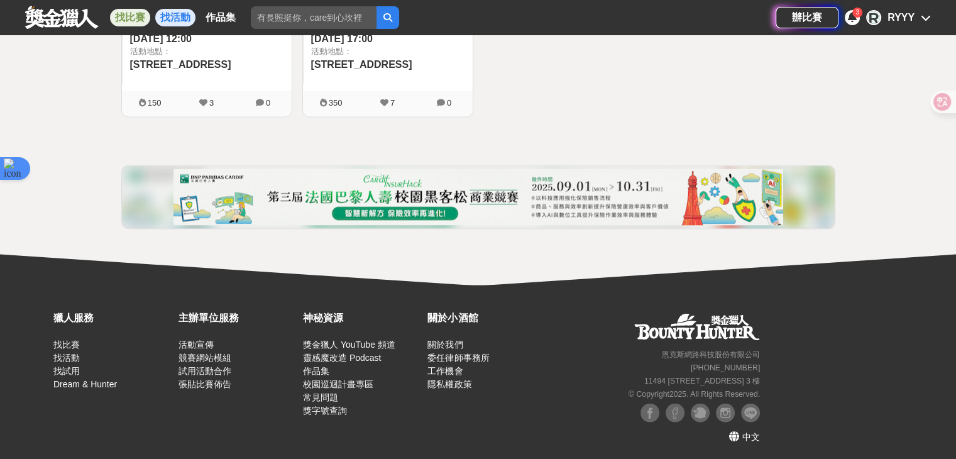
click at [137, 19] on link "找比賽" at bounding box center [130, 18] width 40 height 18
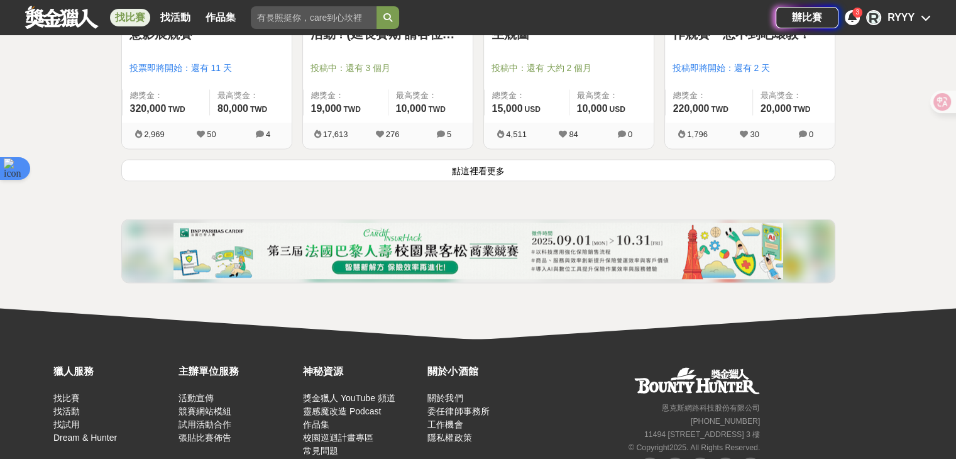
scroll to position [1767, 0]
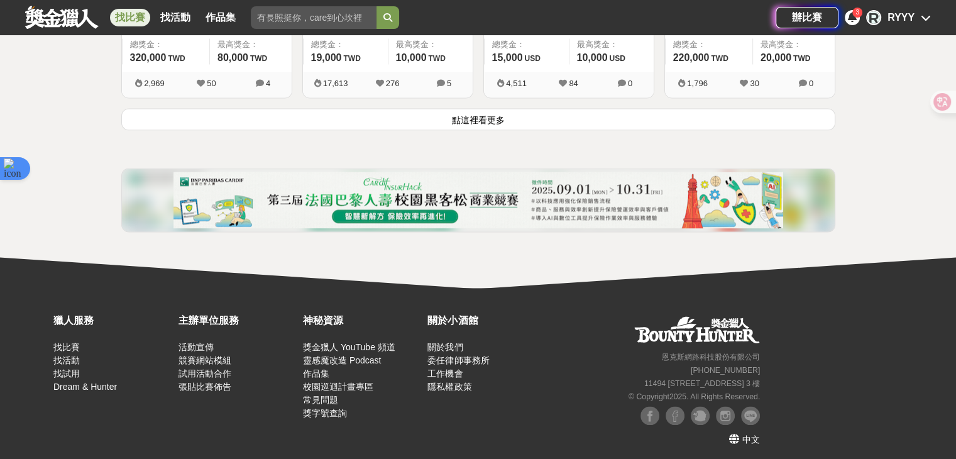
click at [443, 126] on button "點這裡看更多" at bounding box center [478, 119] width 714 height 22
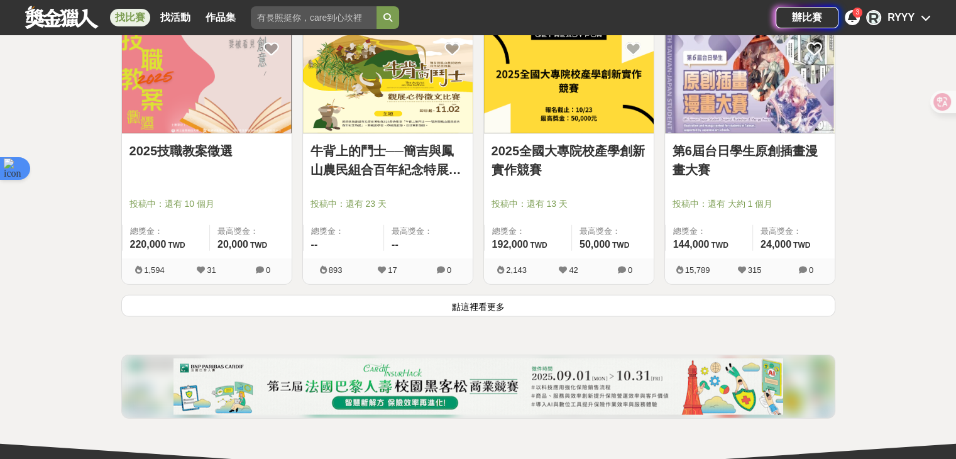
scroll to position [3275, 0]
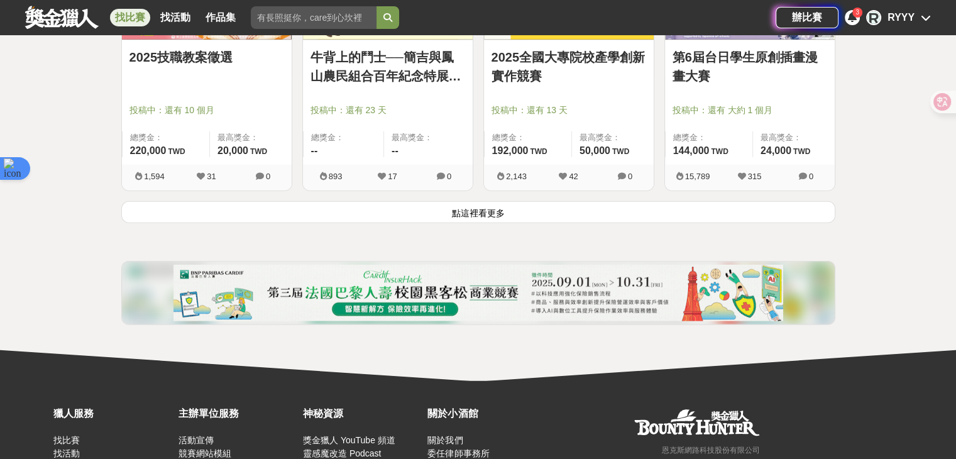
click at [417, 210] on button "點這裡看更多" at bounding box center [478, 212] width 714 height 22
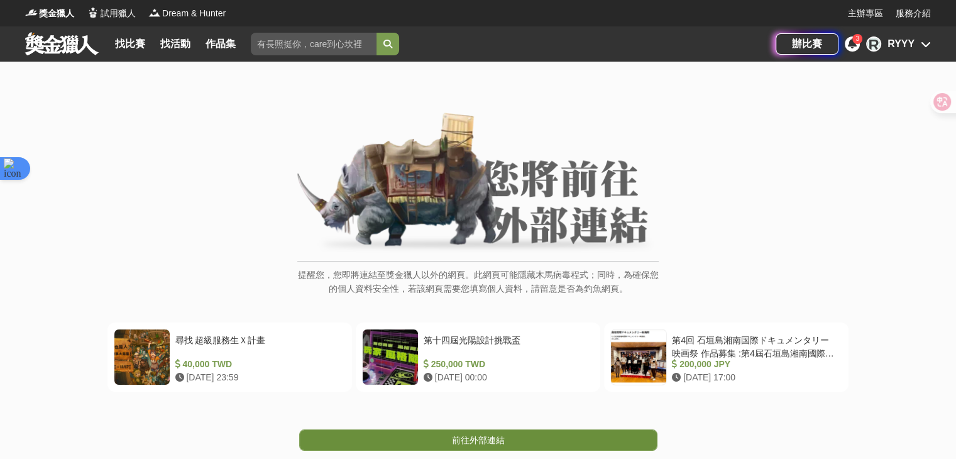
click at [474, 441] on span "前往外部連結" at bounding box center [478, 440] width 53 height 10
